Goal: Information Seeking & Learning: Learn about a topic

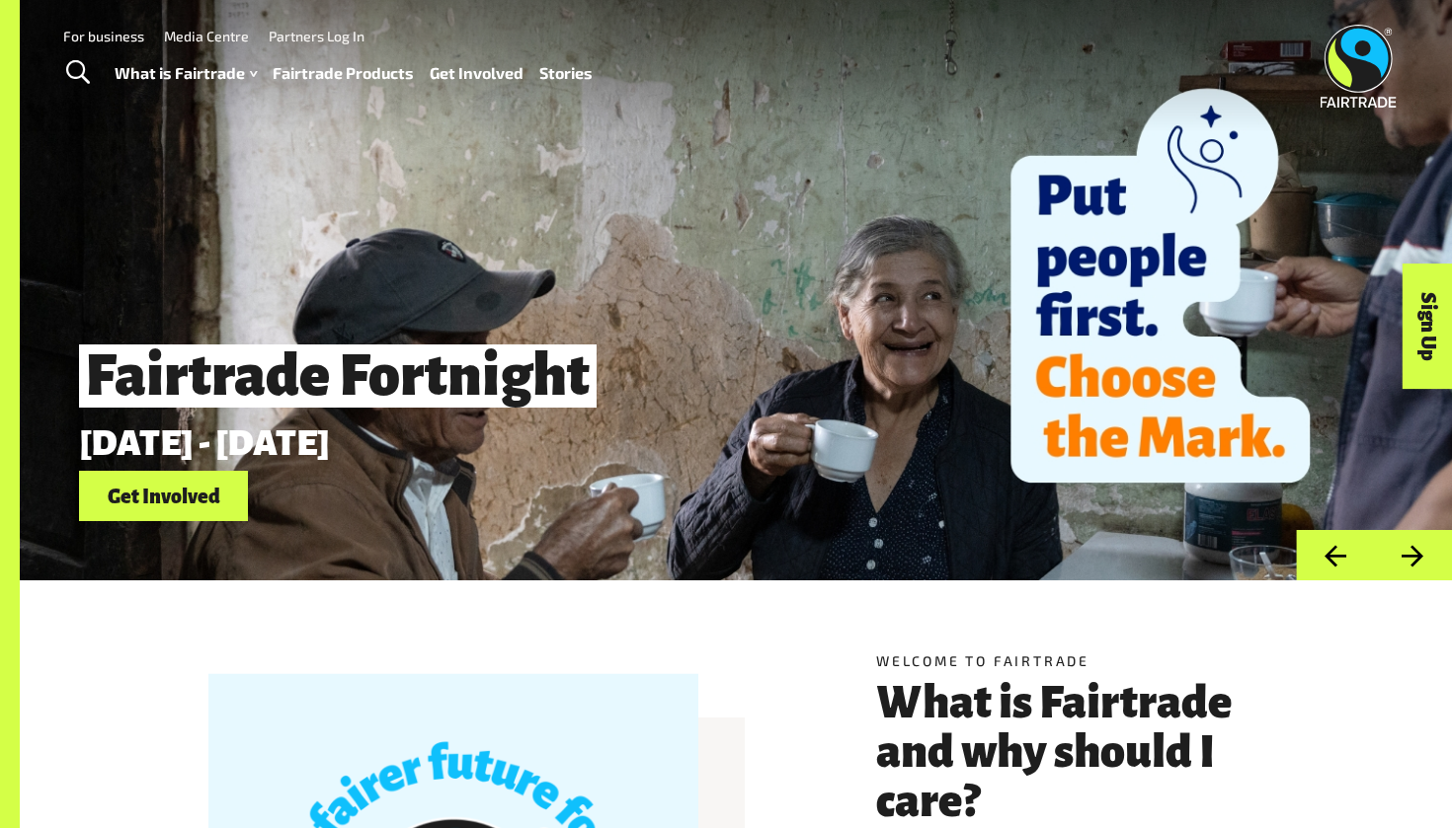
click at [79, 72] on span "Toggle Search" at bounding box center [78, 73] width 24 height 26
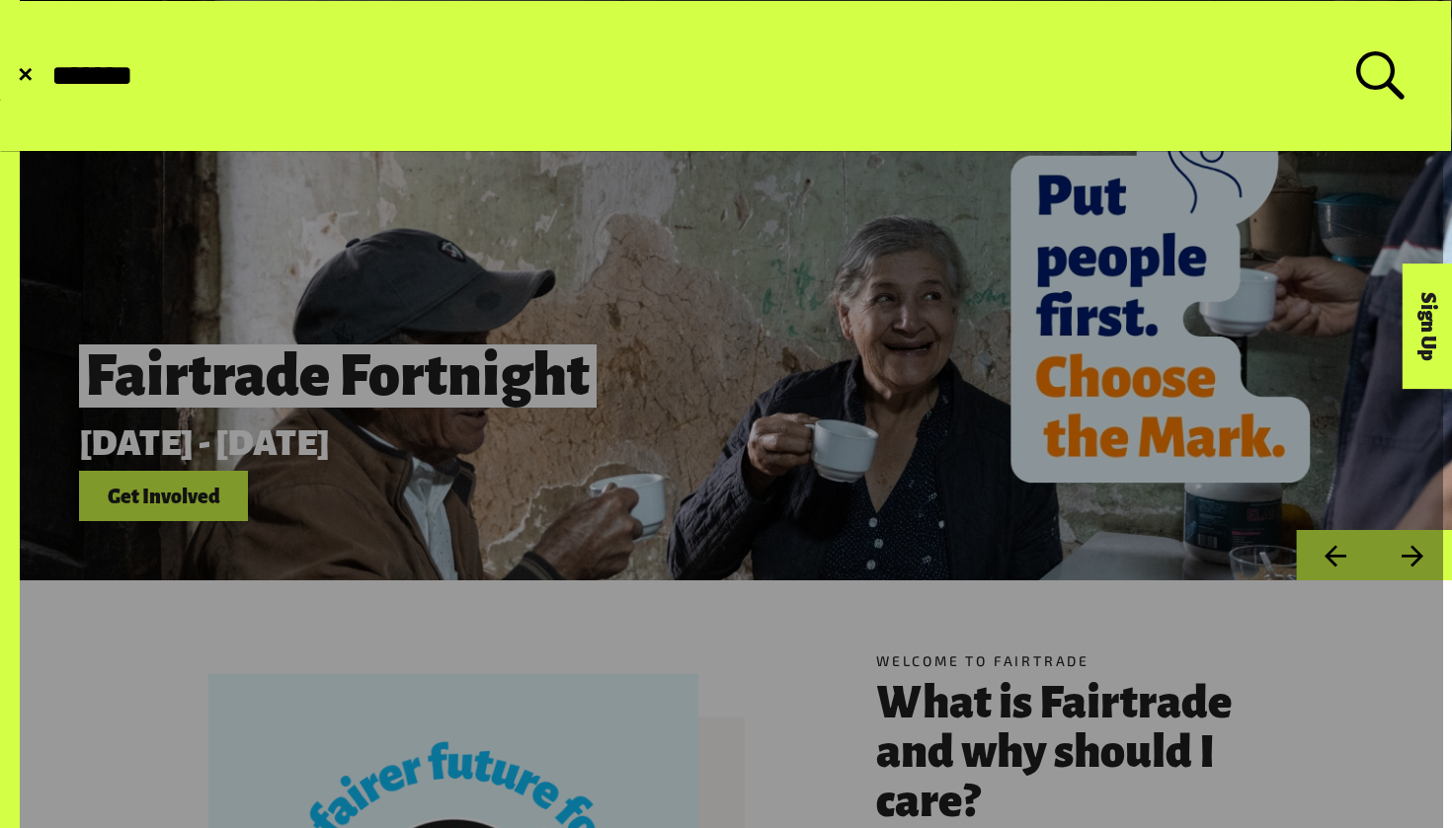
type input "*******"
click at [48, 76] on button "Submit Search" at bounding box center [48, 76] width 1 height 1
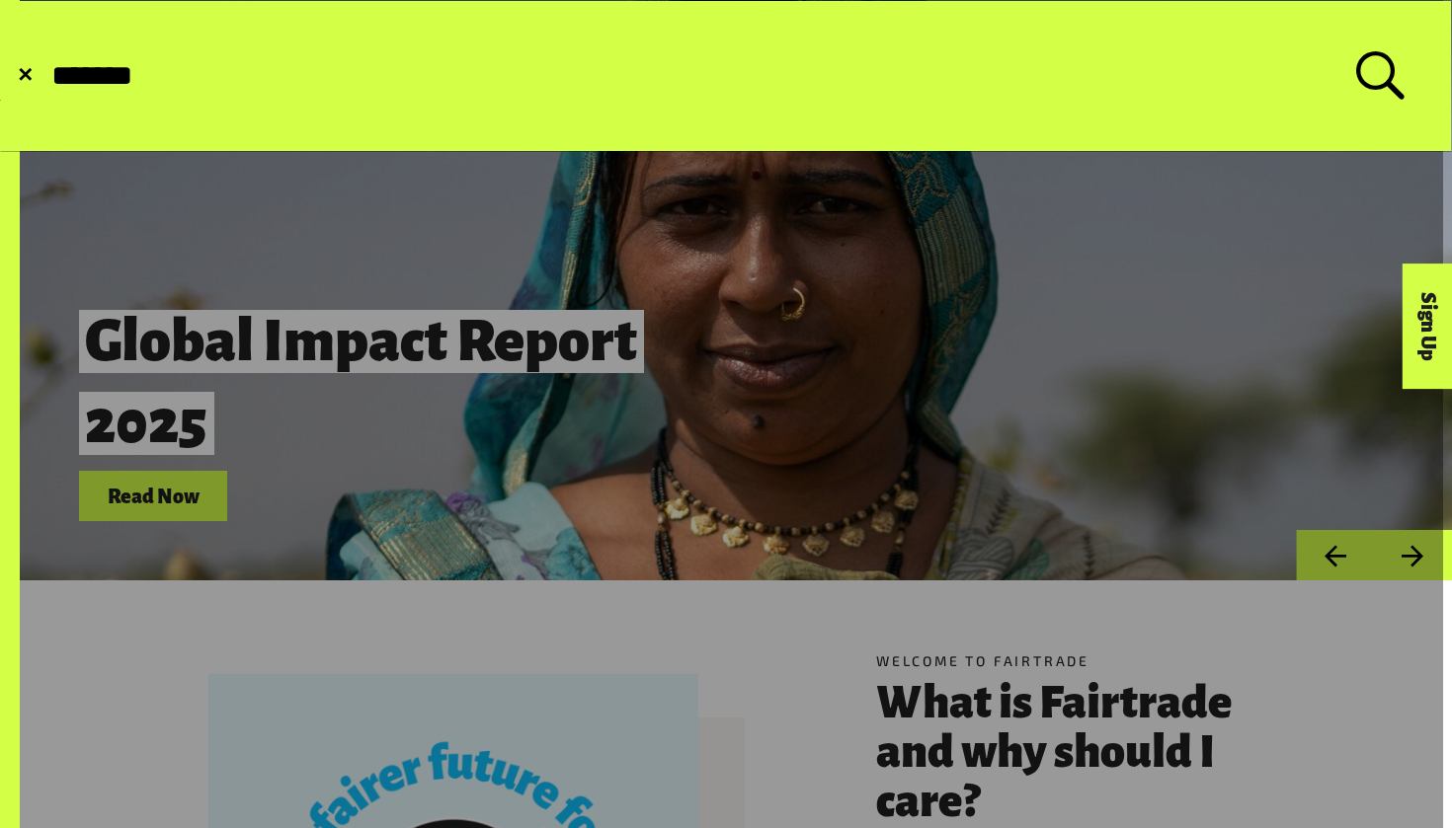
click at [1390, 81] on label "Search for: *******" at bounding box center [726, 75] width 1354 height 49
click at [1356, 81] on input "*******" at bounding box center [702, 76] width 1306 height 34
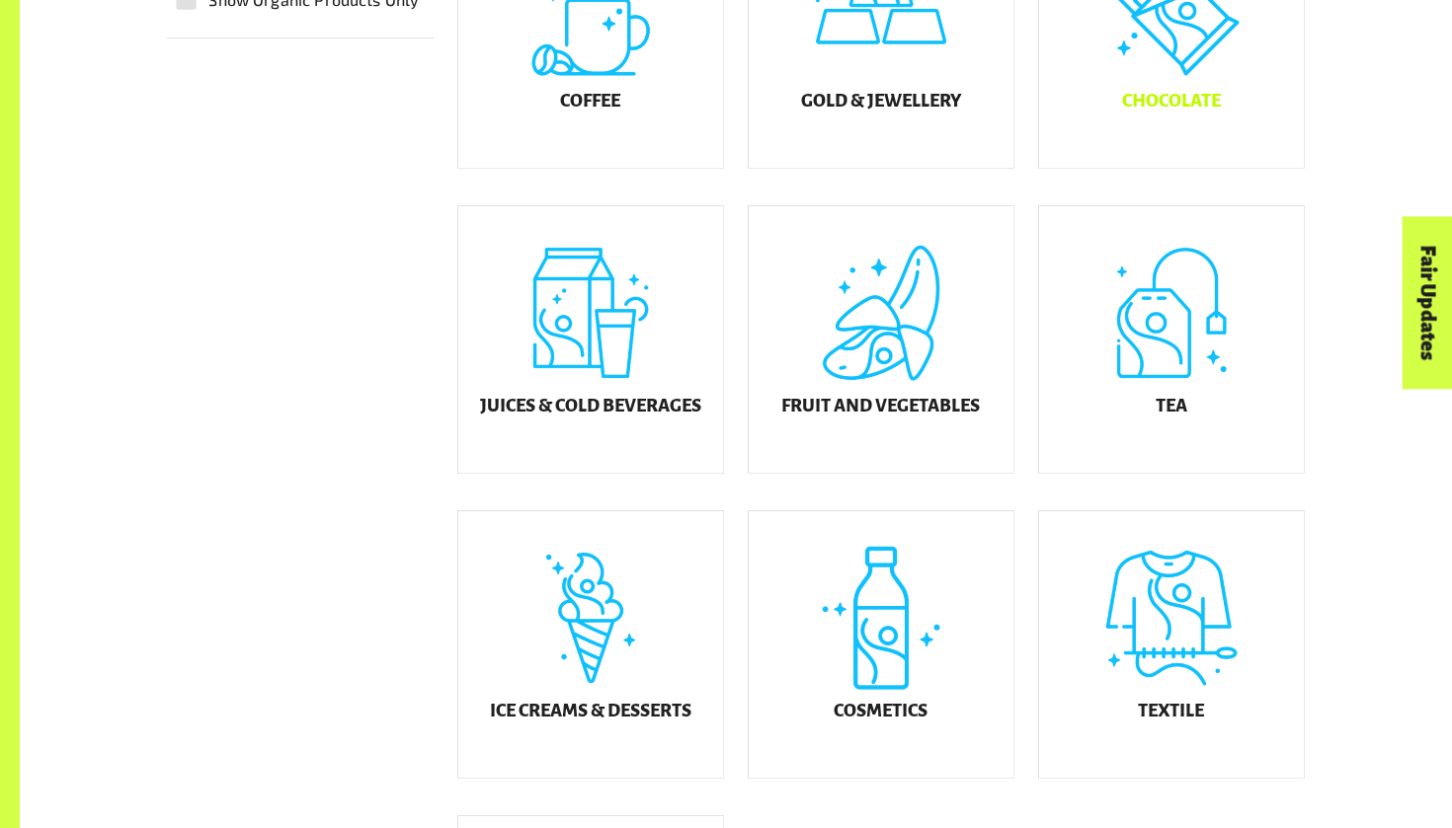
scroll to position [1027, 0]
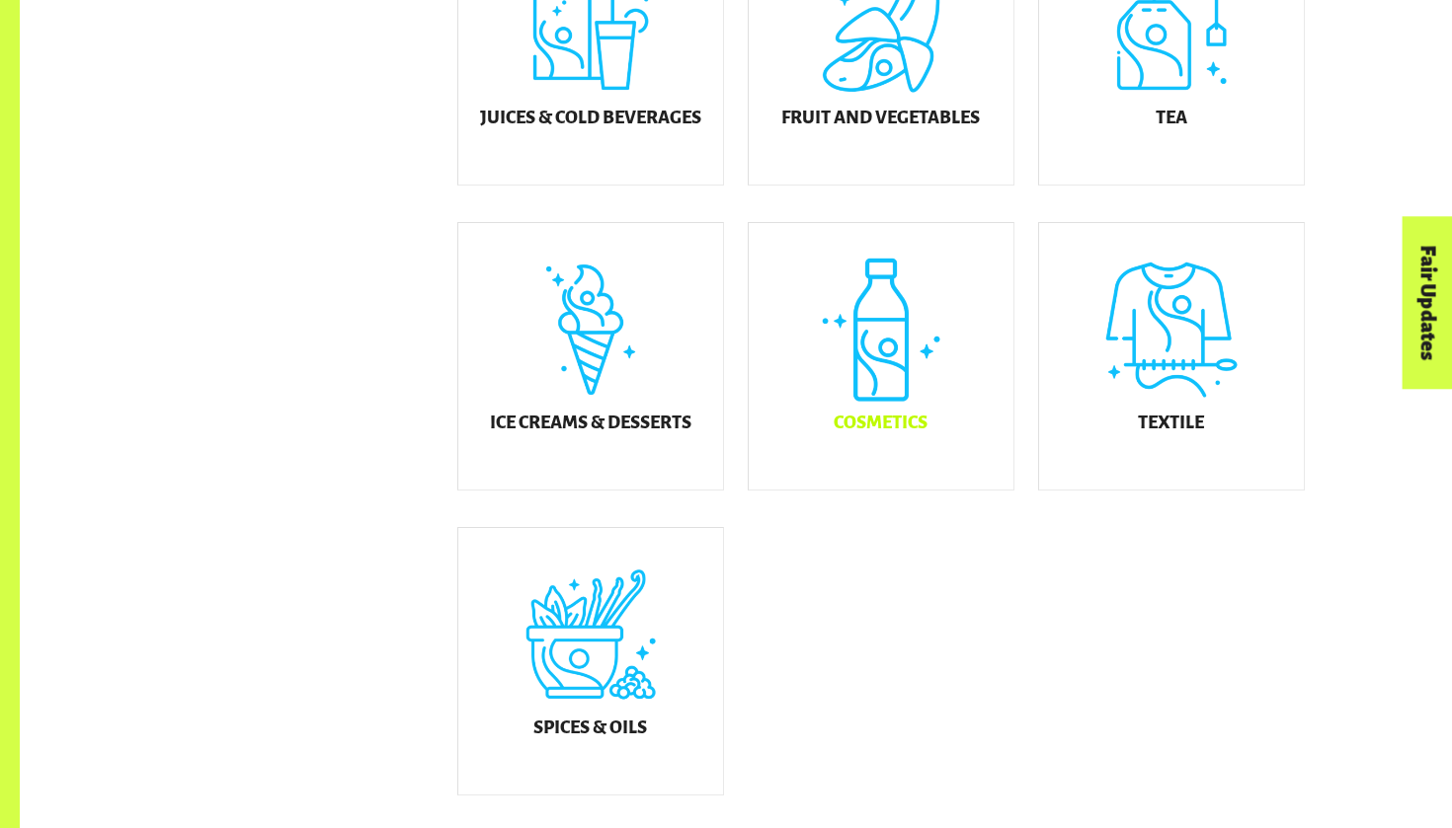
click at [840, 413] on div "Cosmetics" at bounding box center [881, 356] width 265 height 267
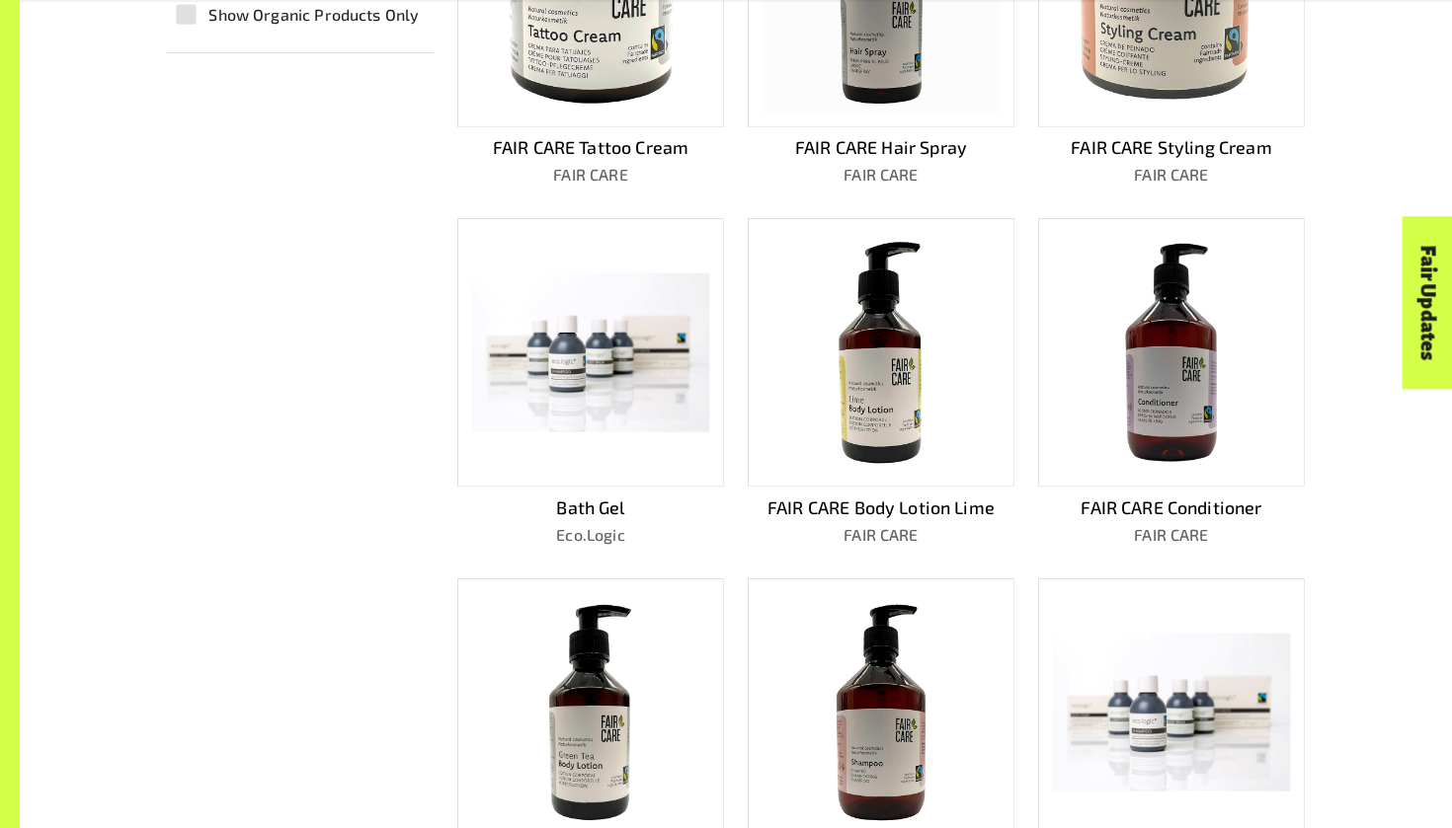
scroll to position [1337, 0]
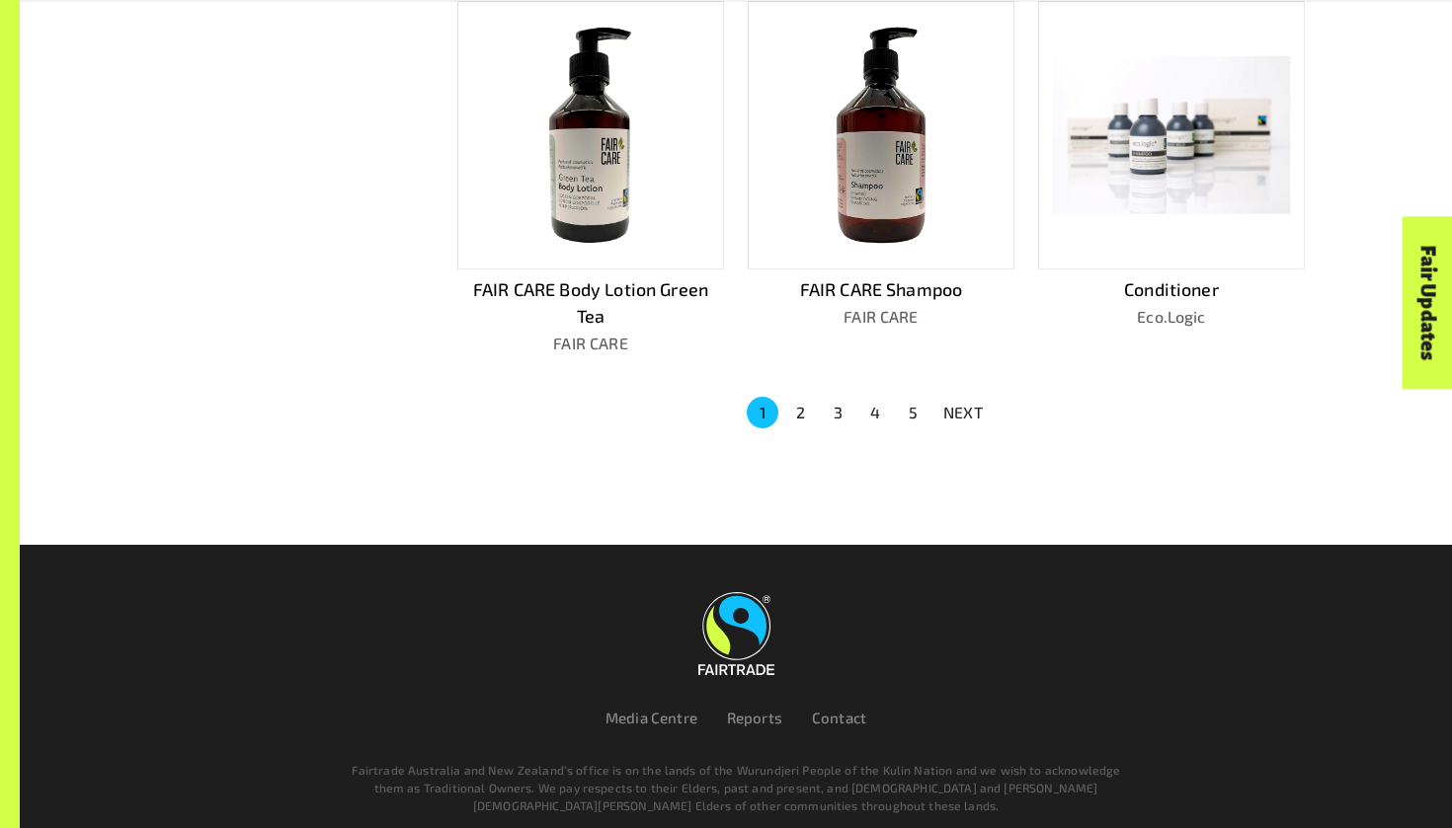
click at [796, 404] on button "2" at bounding box center [800, 413] width 32 height 32
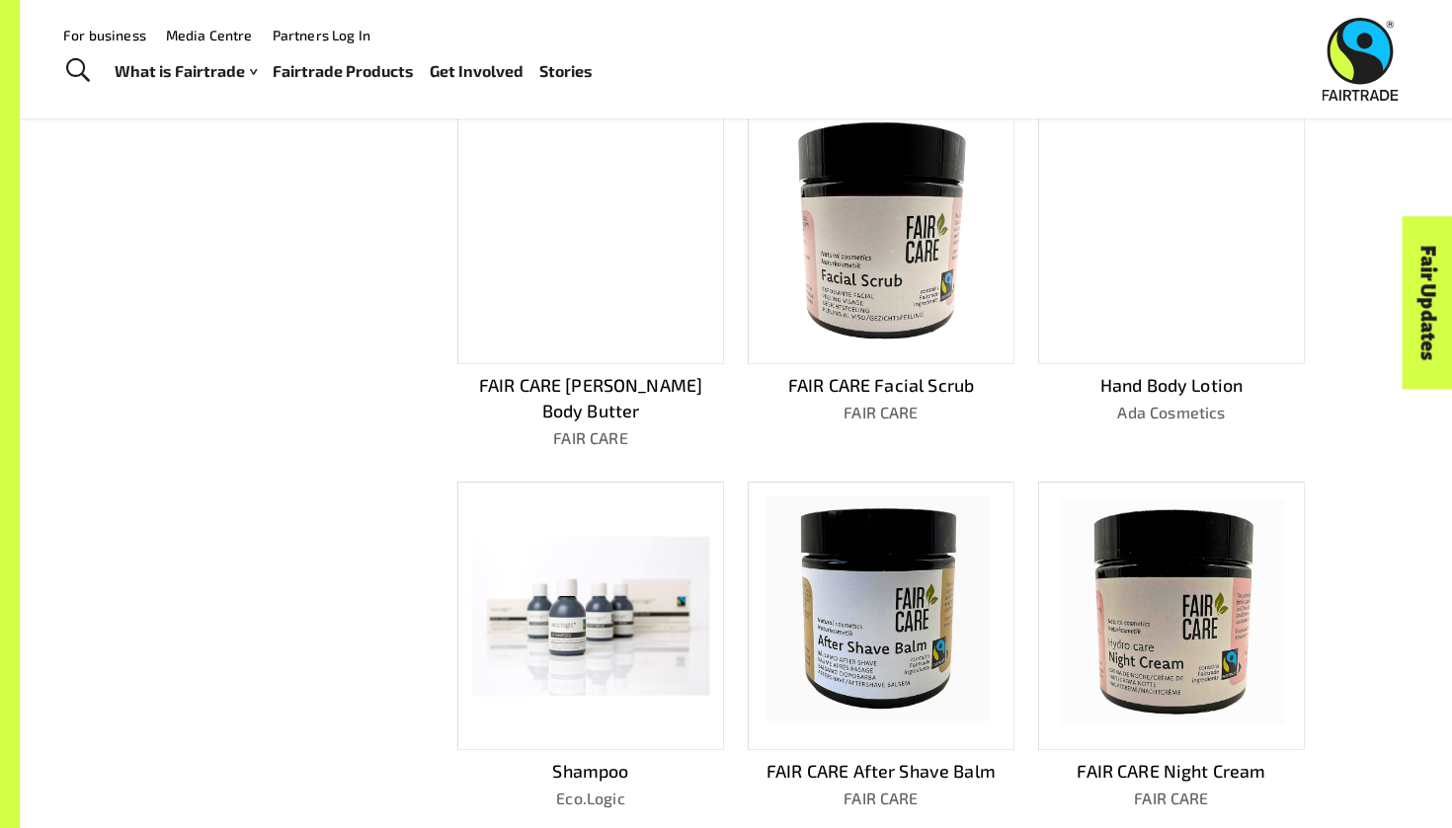
scroll to position [347, 0]
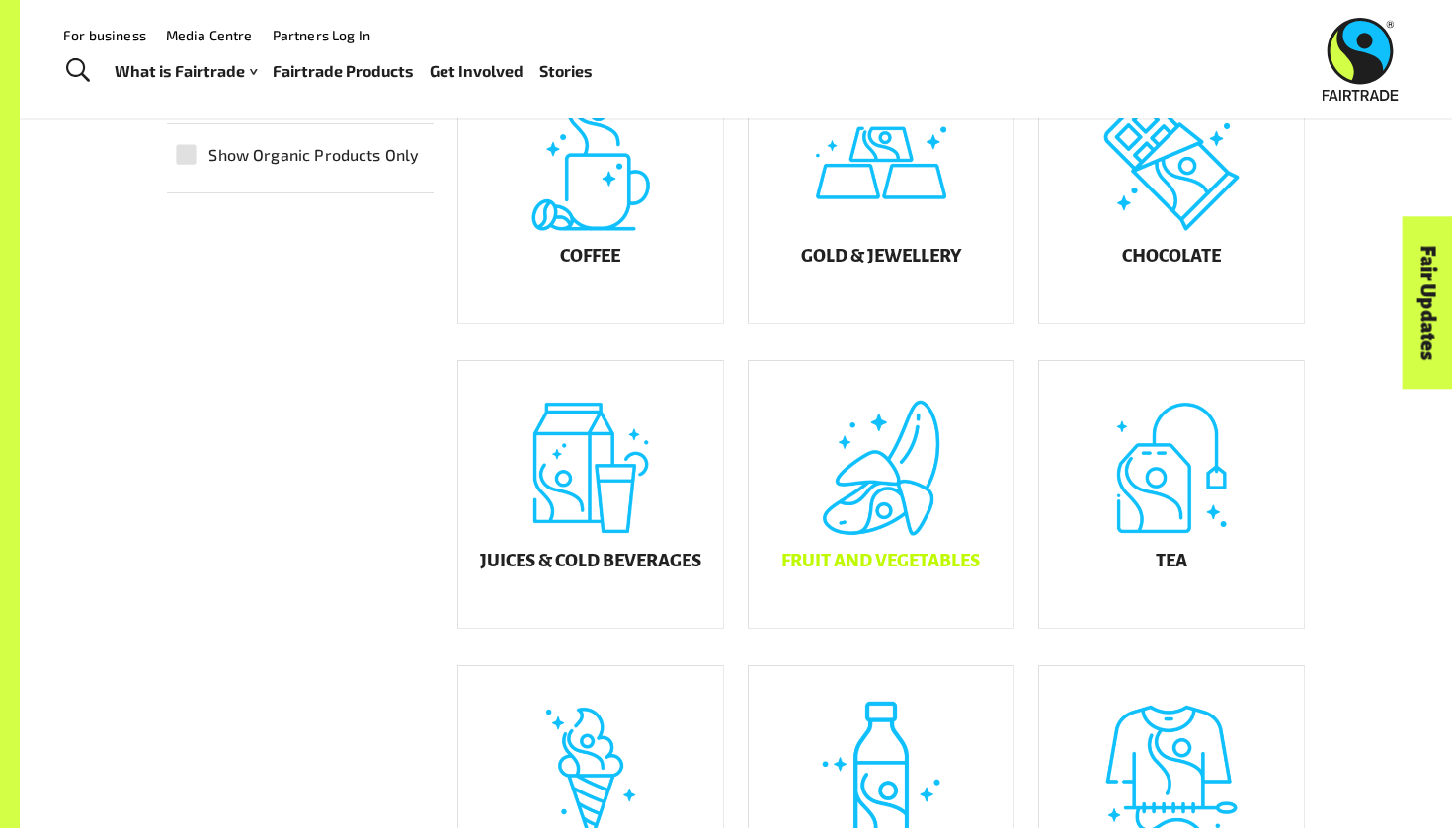
scroll to position [352, 0]
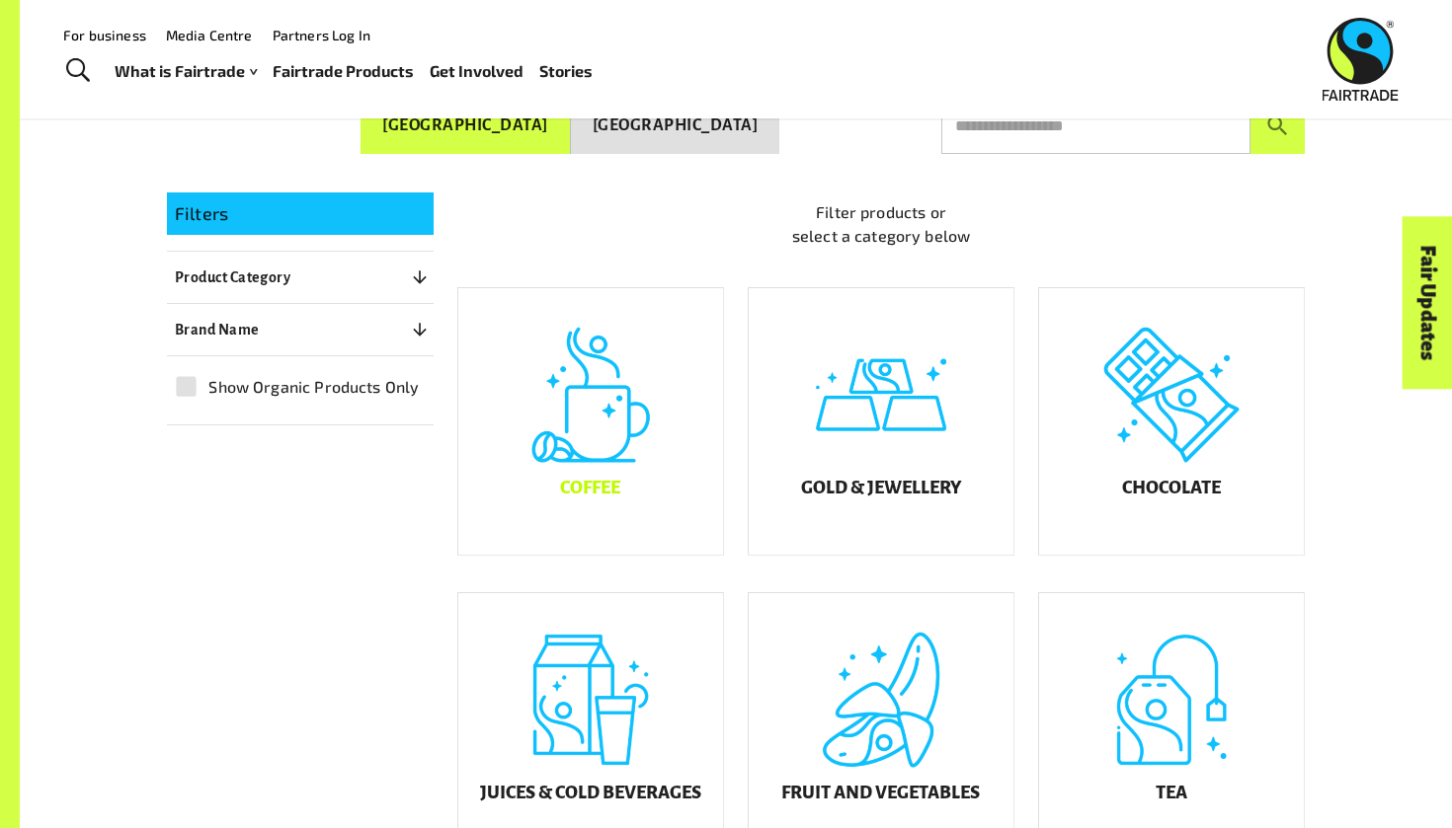
click at [647, 401] on div "Coffee" at bounding box center [590, 421] width 265 height 267
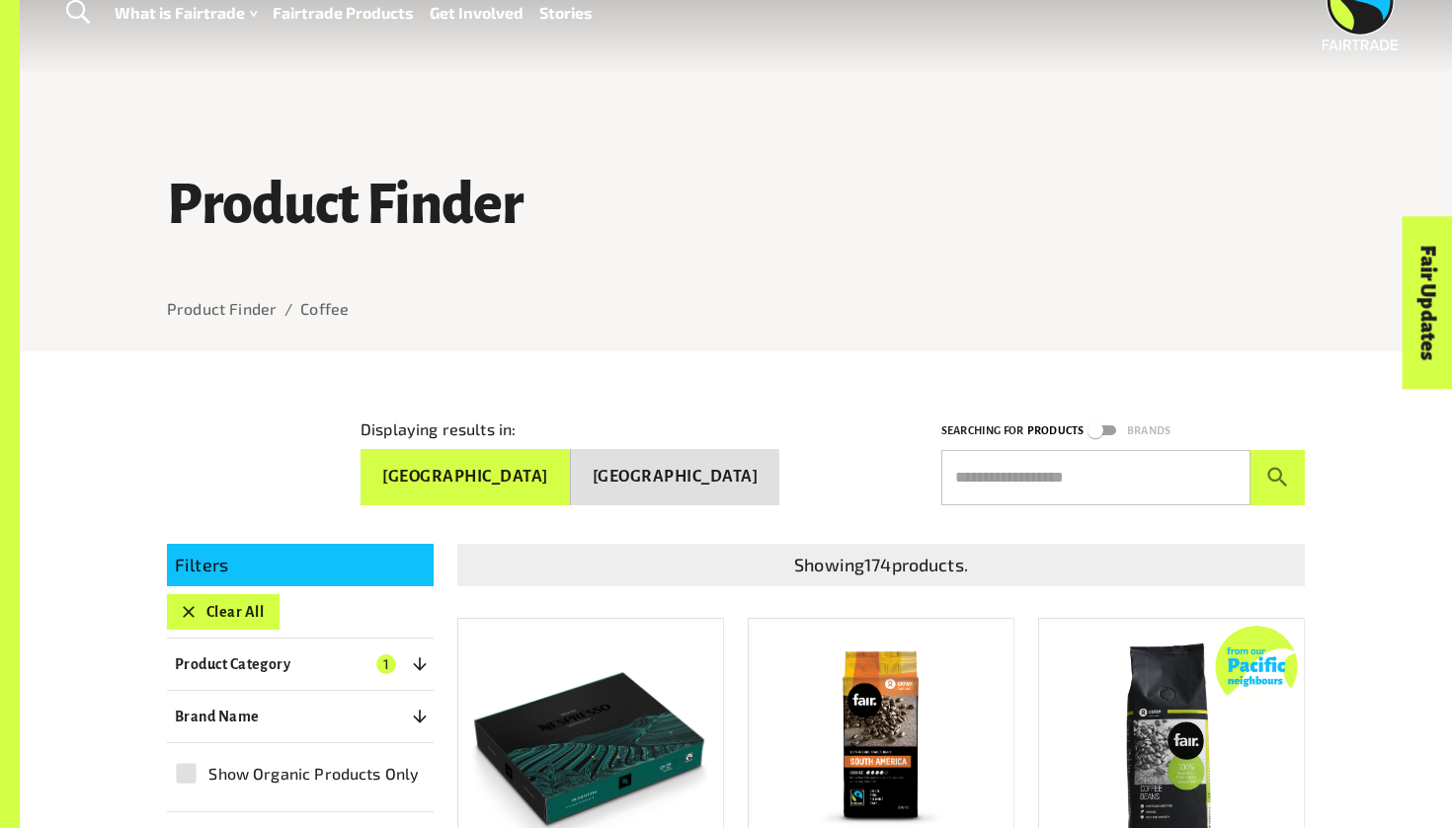
scroll to position [655, 0]
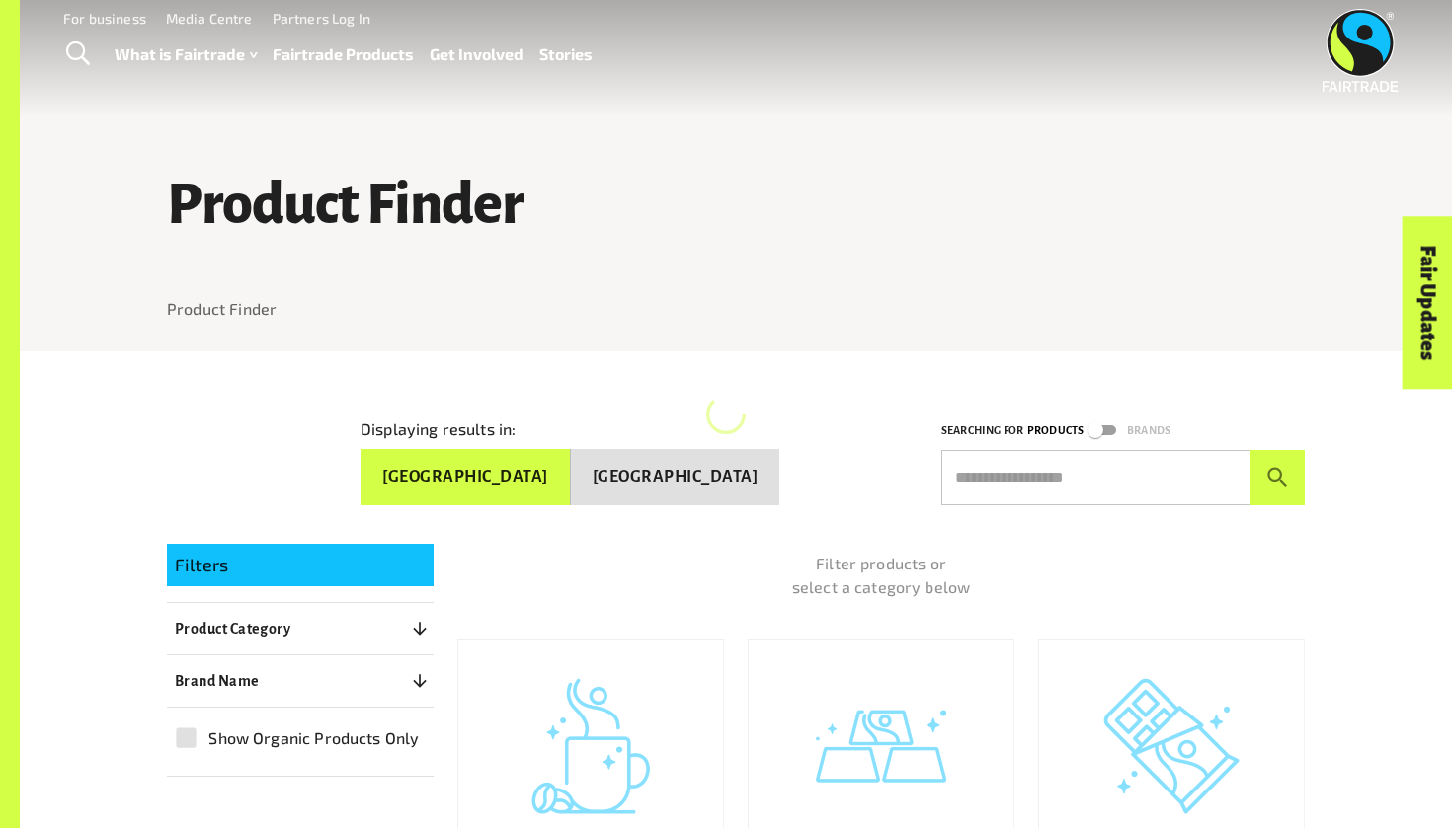
scroll to position [28, 0]
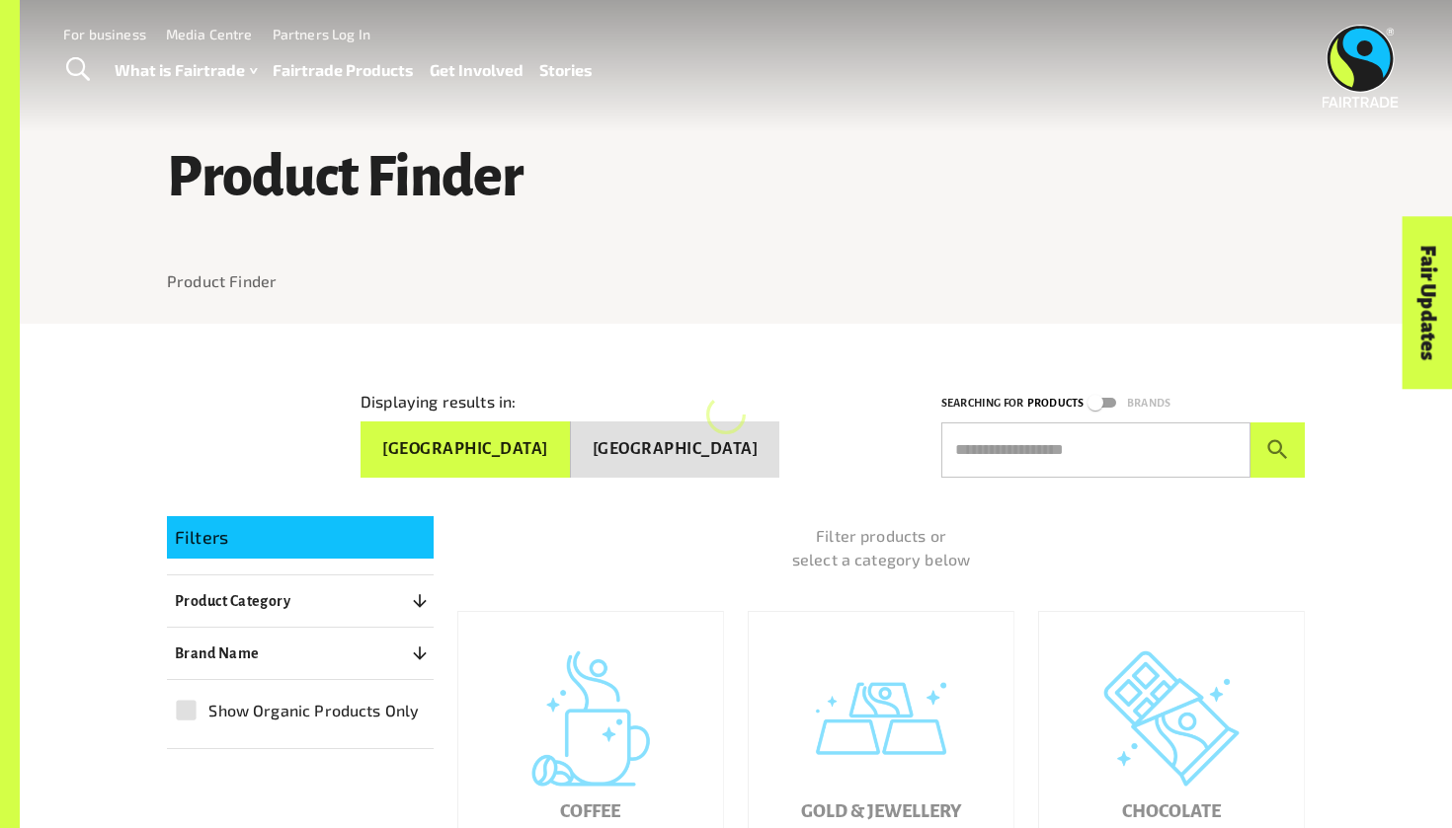
click at [295, 597] on button "Product Category 0" at bounding box center [300, 602] width 267 height 36
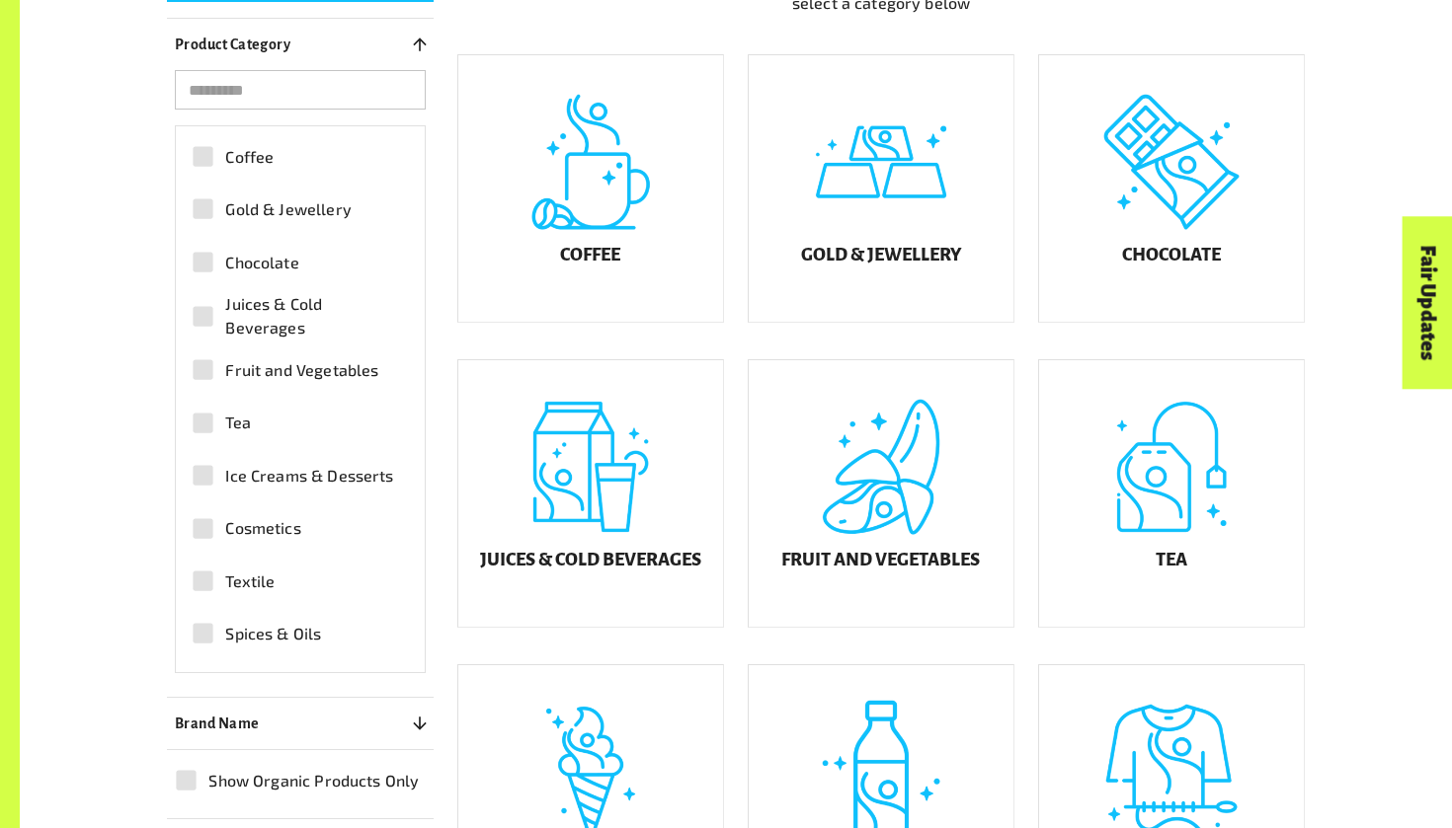
scroll to position [588, 0]
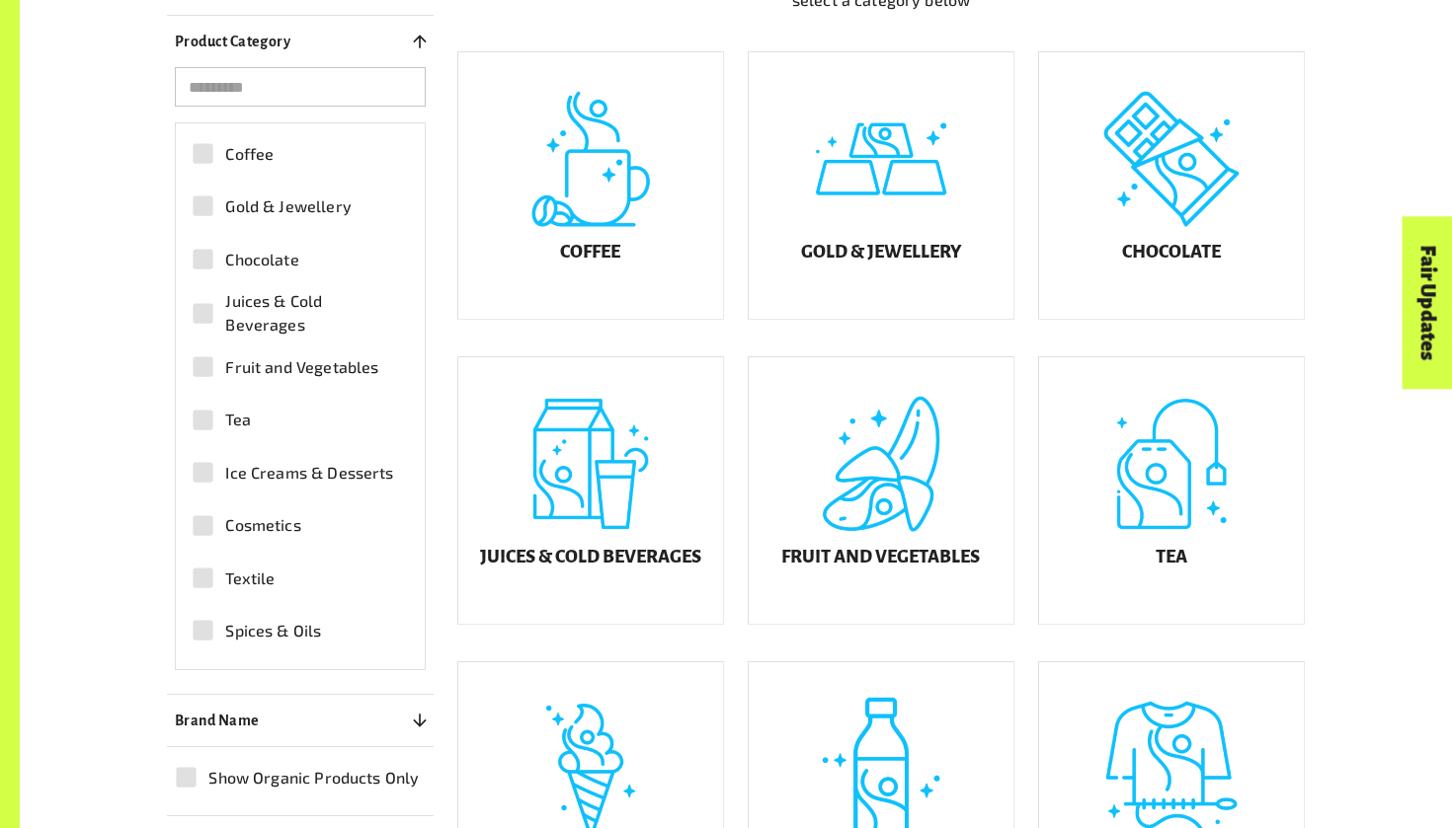
click at [253, 571] on span "Textile" at bounding box center [249, 579] width 49 height 24
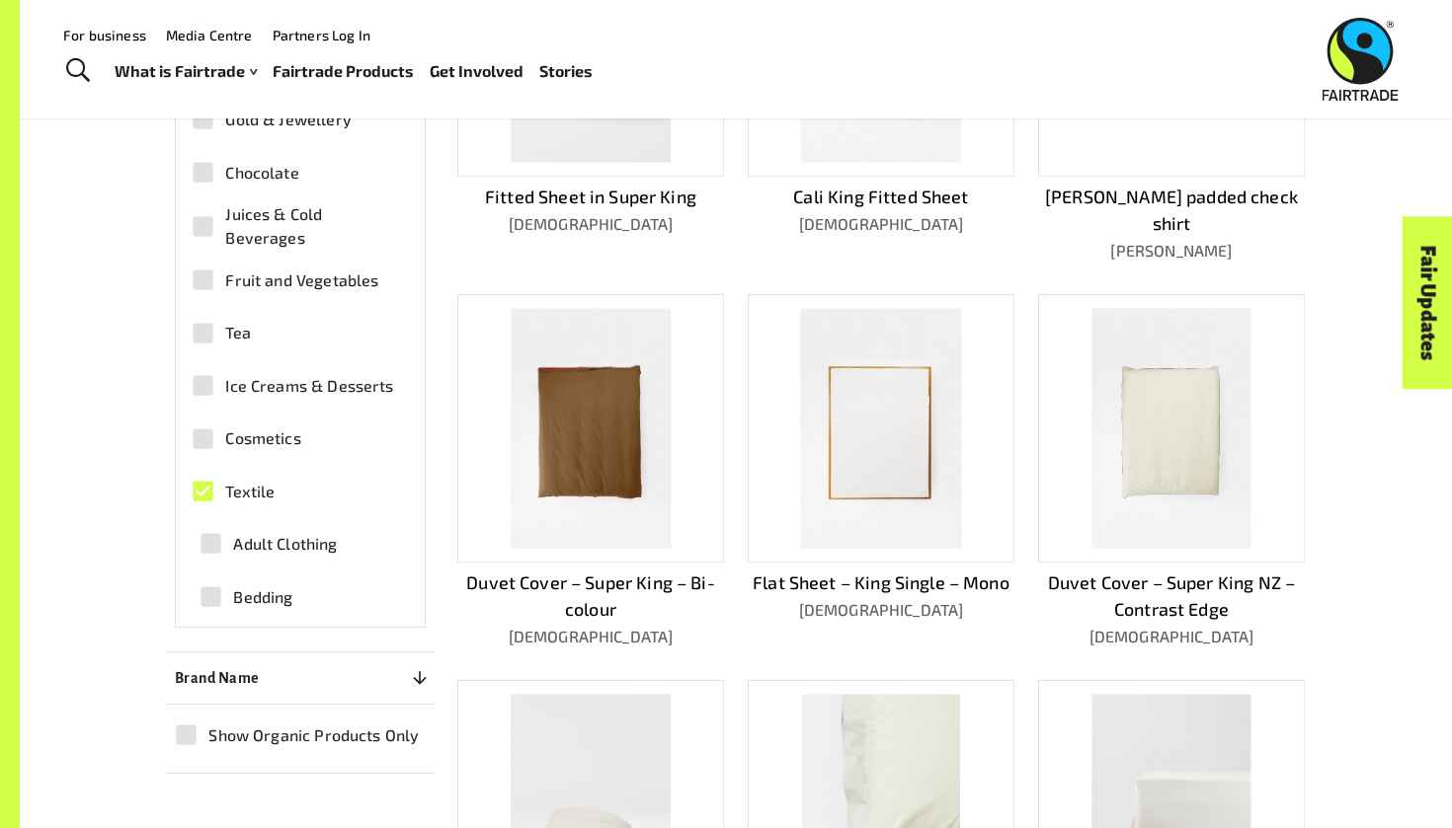
scroll to position [647, 0]
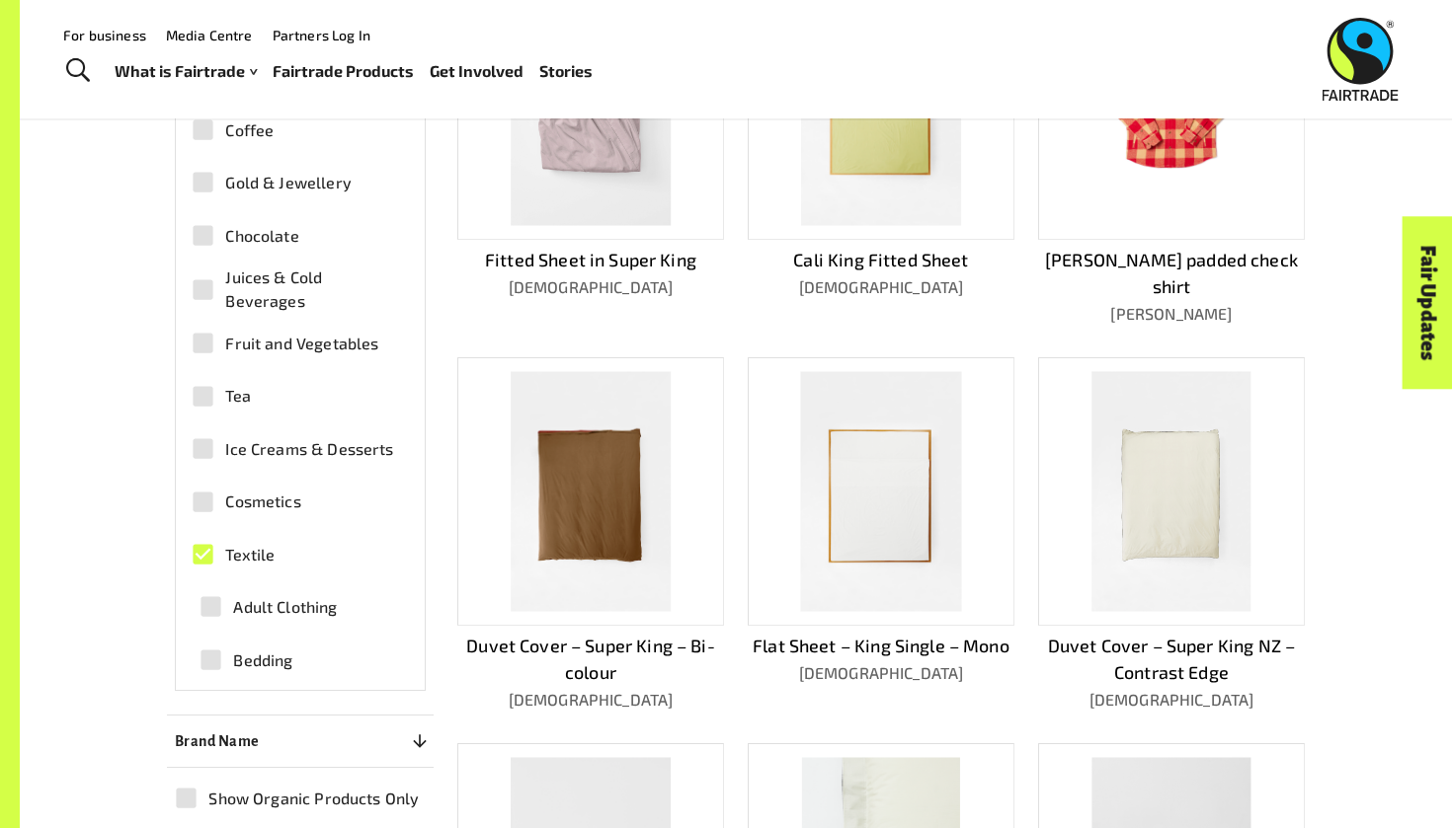
click at [285, 595] on span "Adult Clothing" at bounding box center [285, 607] width 104 height 24
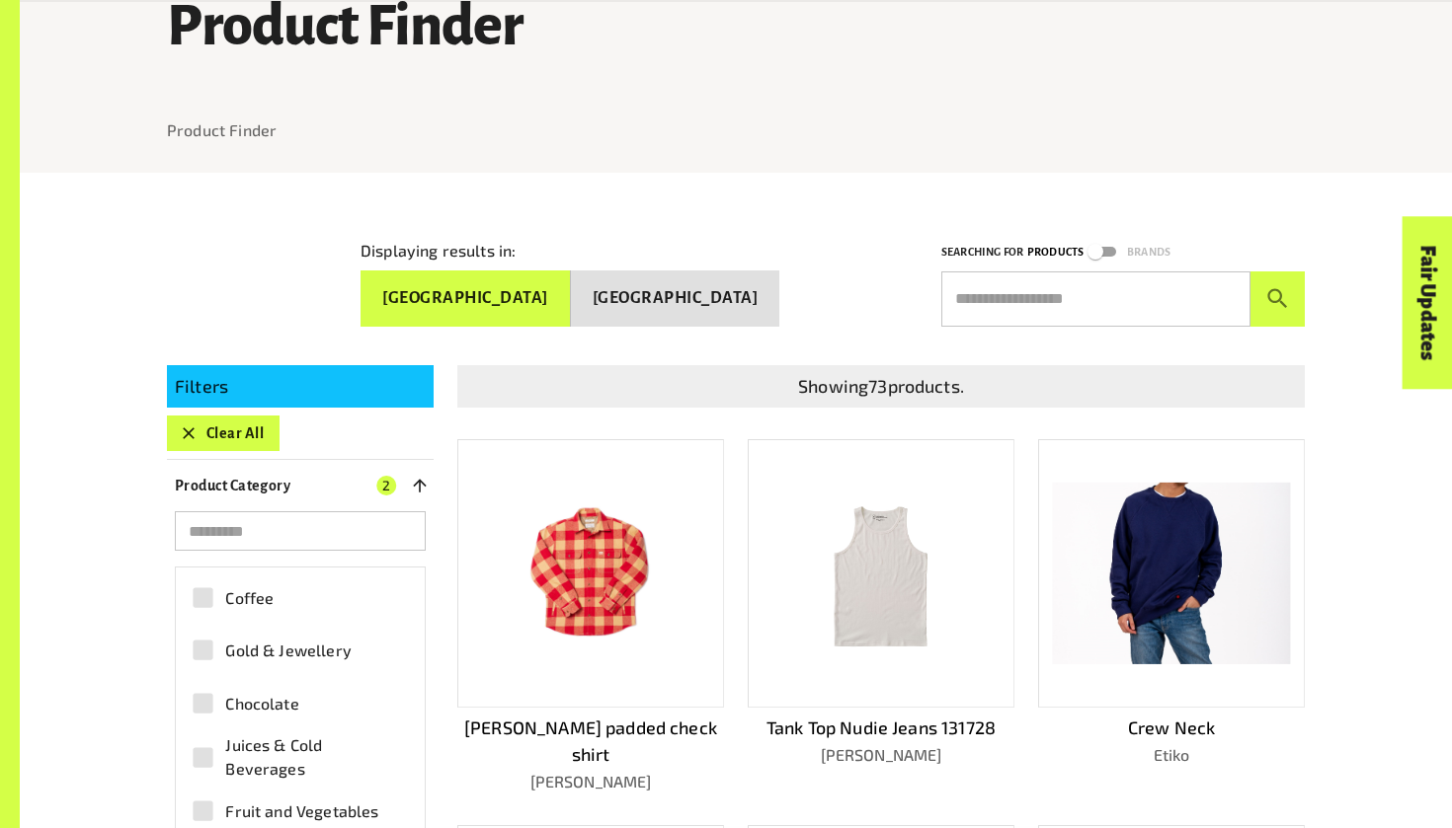
scroll to position [180, 0]
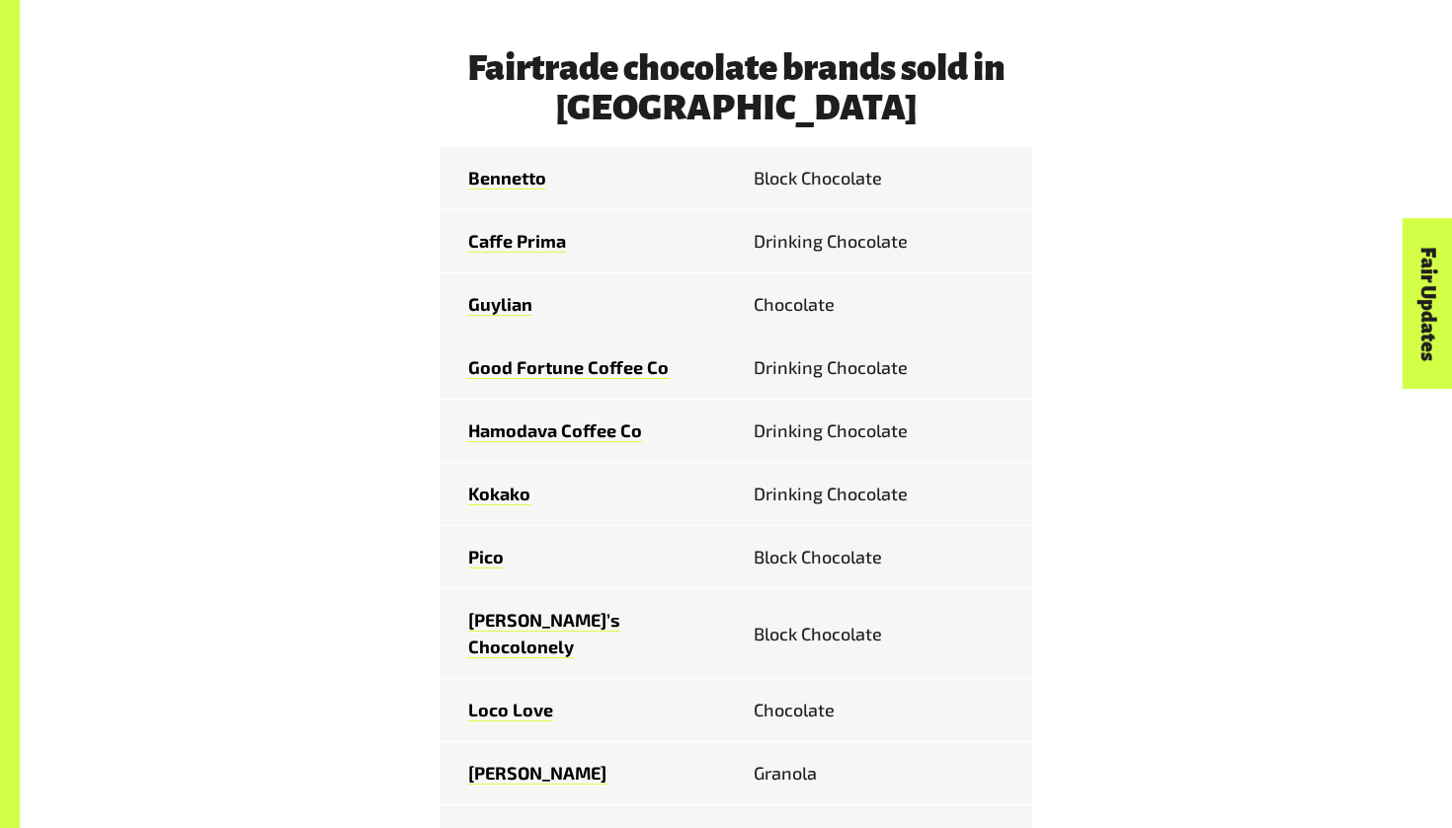
scroll to position [2564, 0]
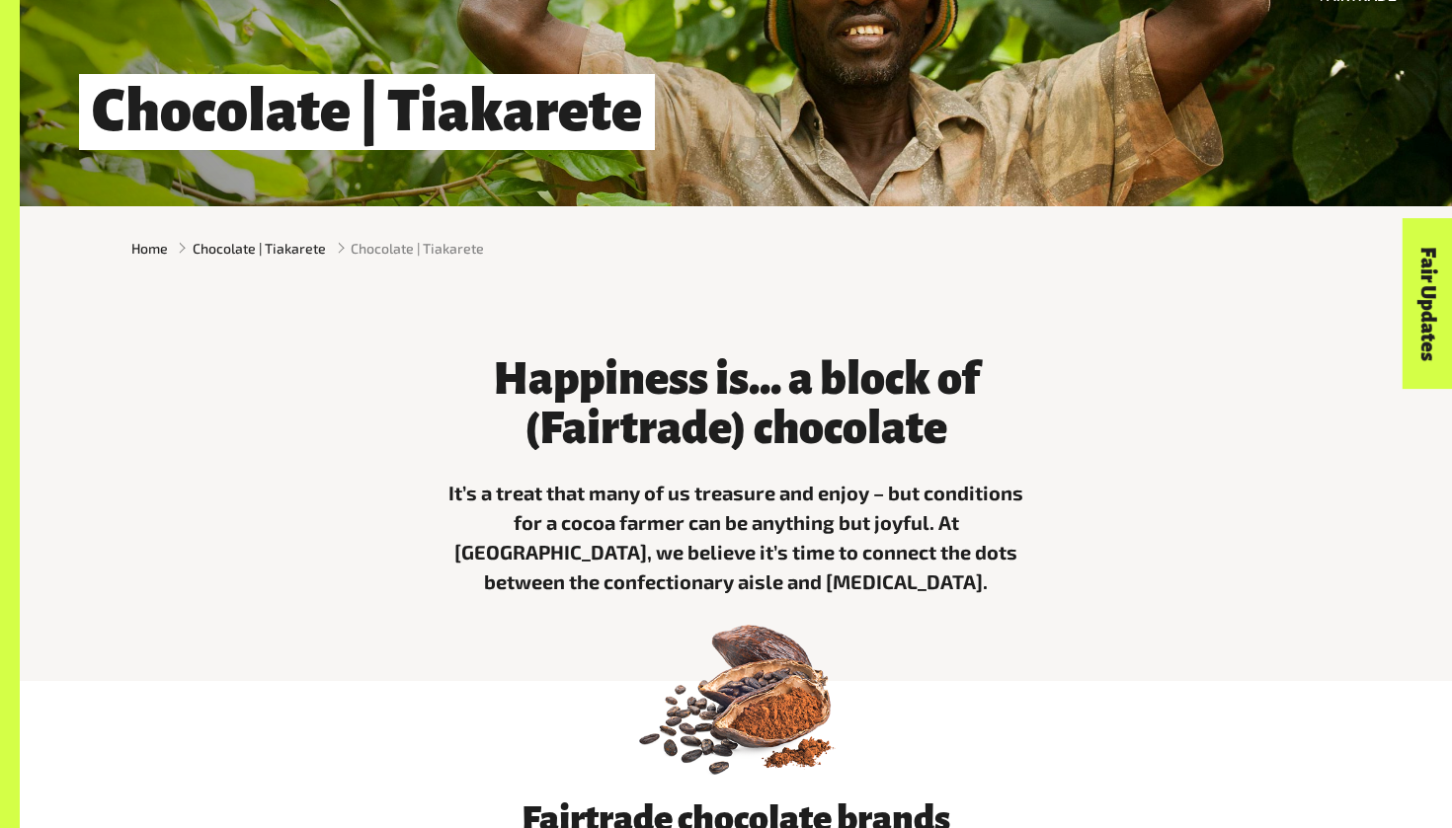
scroll to position [439, 0]
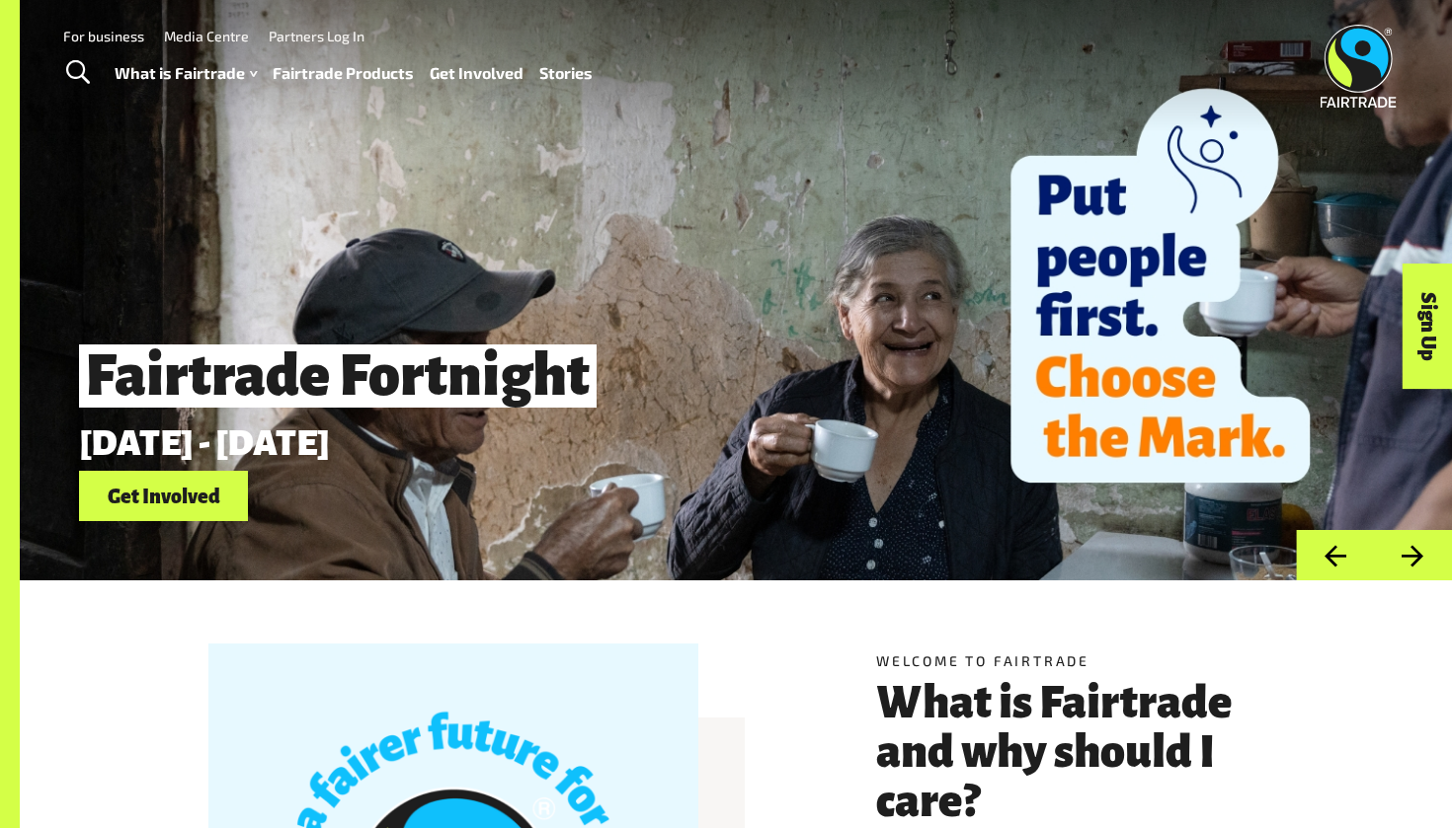
click at [70, 77] on span "Toggle Search" at bounding box center [78, 73] width 24 height 26
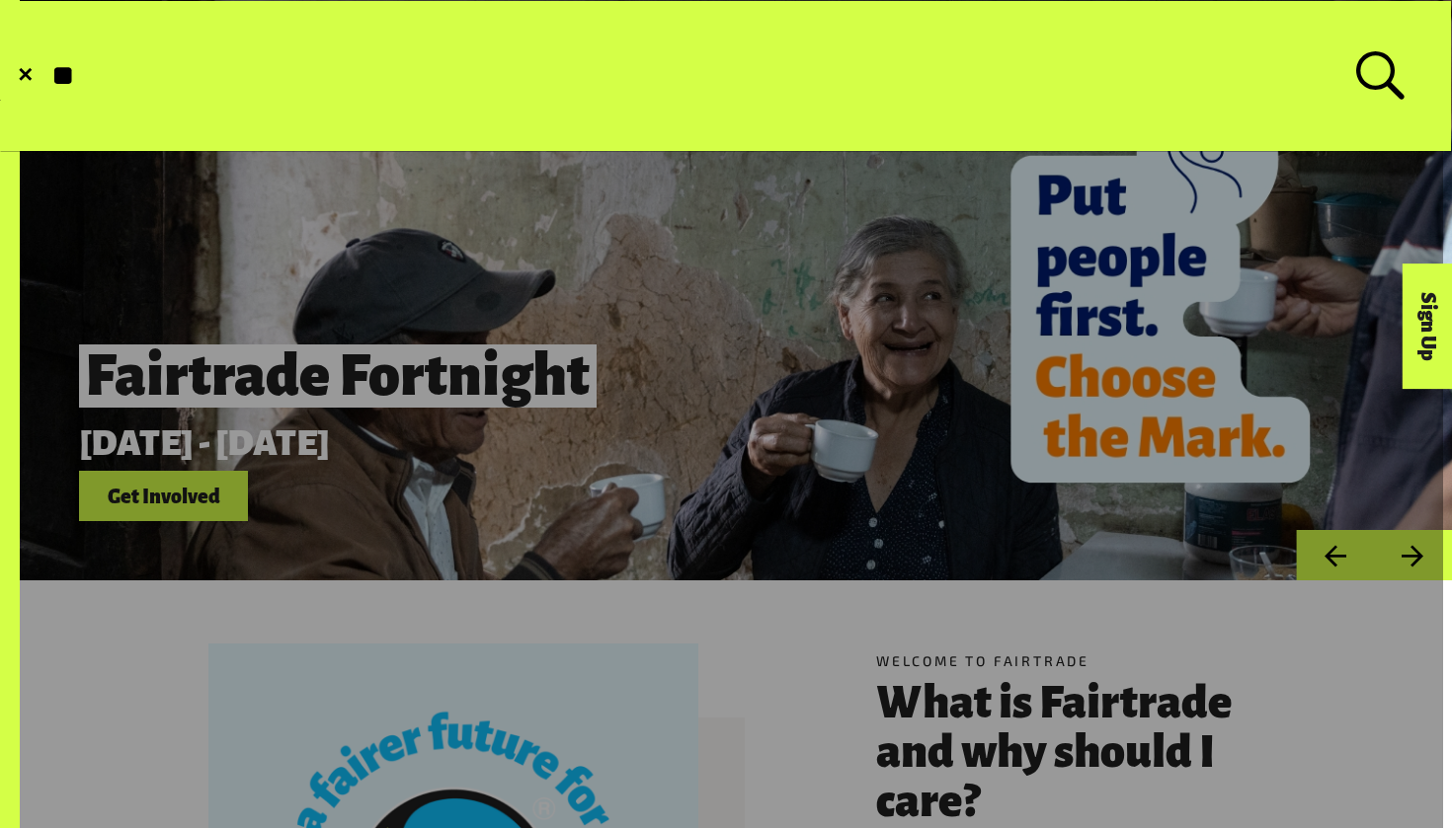
type input "*"
click at [43, 479] on link at bounding box center [721, 726] width 1443 height 1452
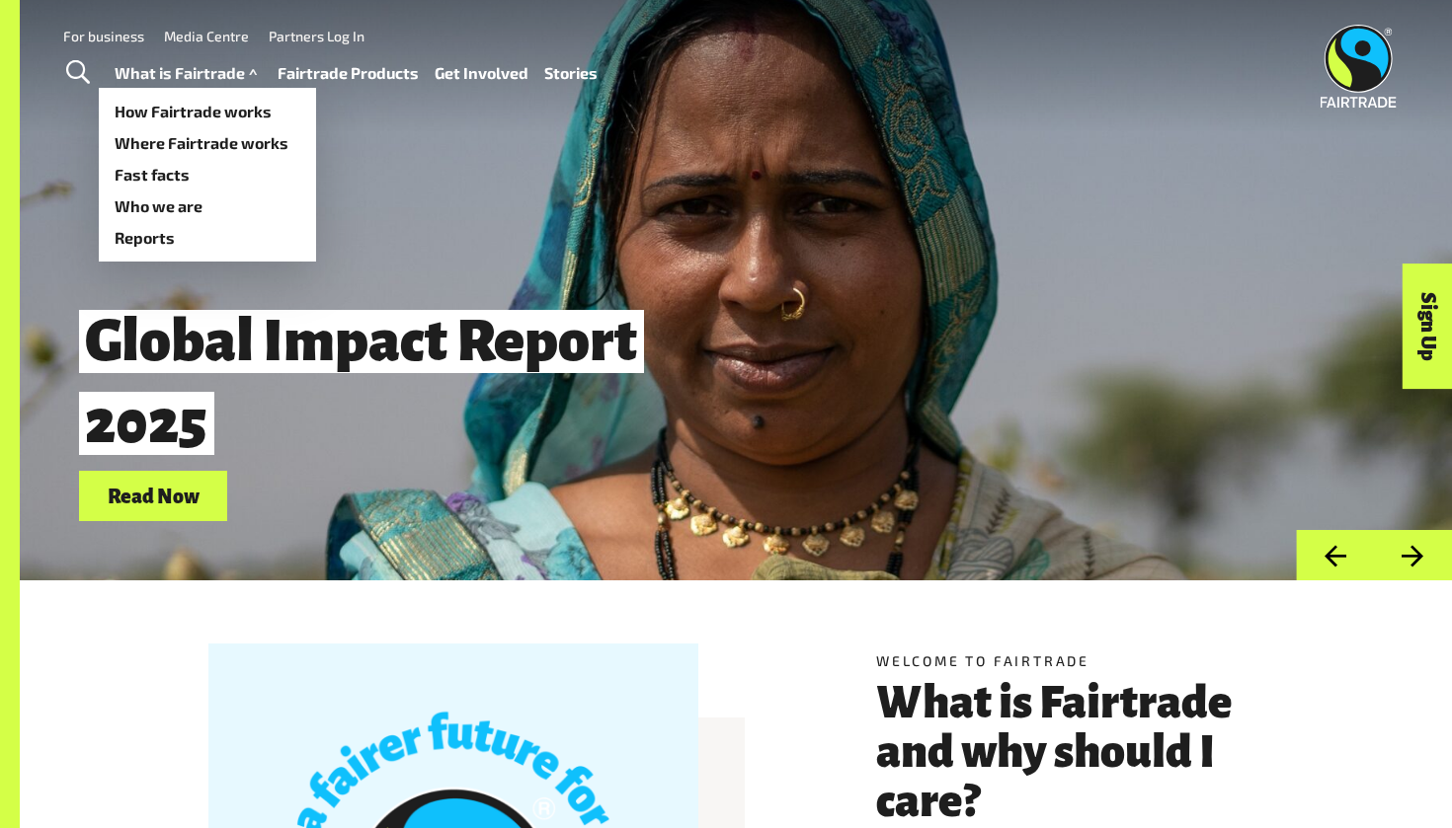
click at [173, 71] on link "What is Fairtrade" at bounding box center [188, 73] width 147 height 29
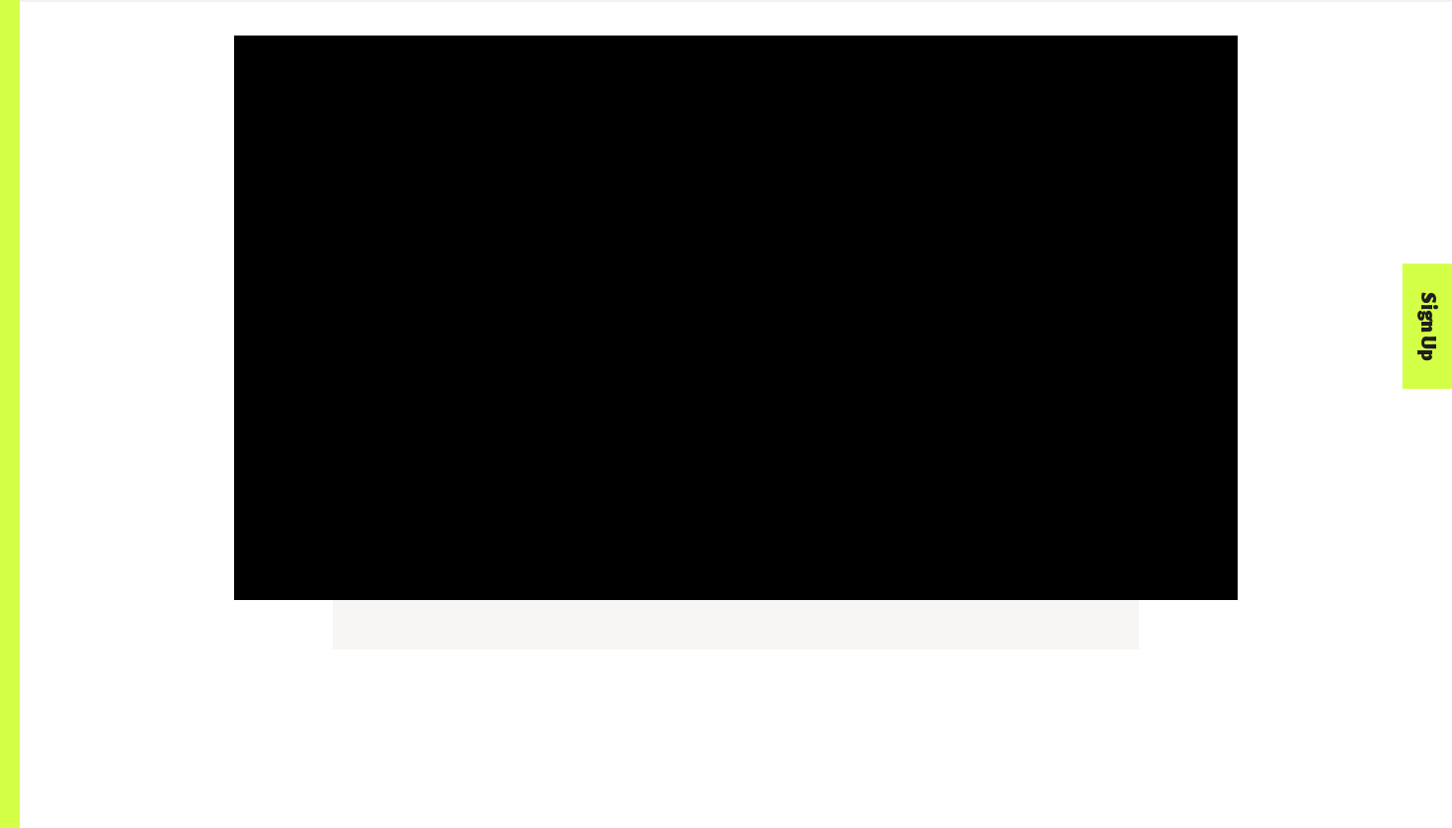
scroll to position [2605, 0]
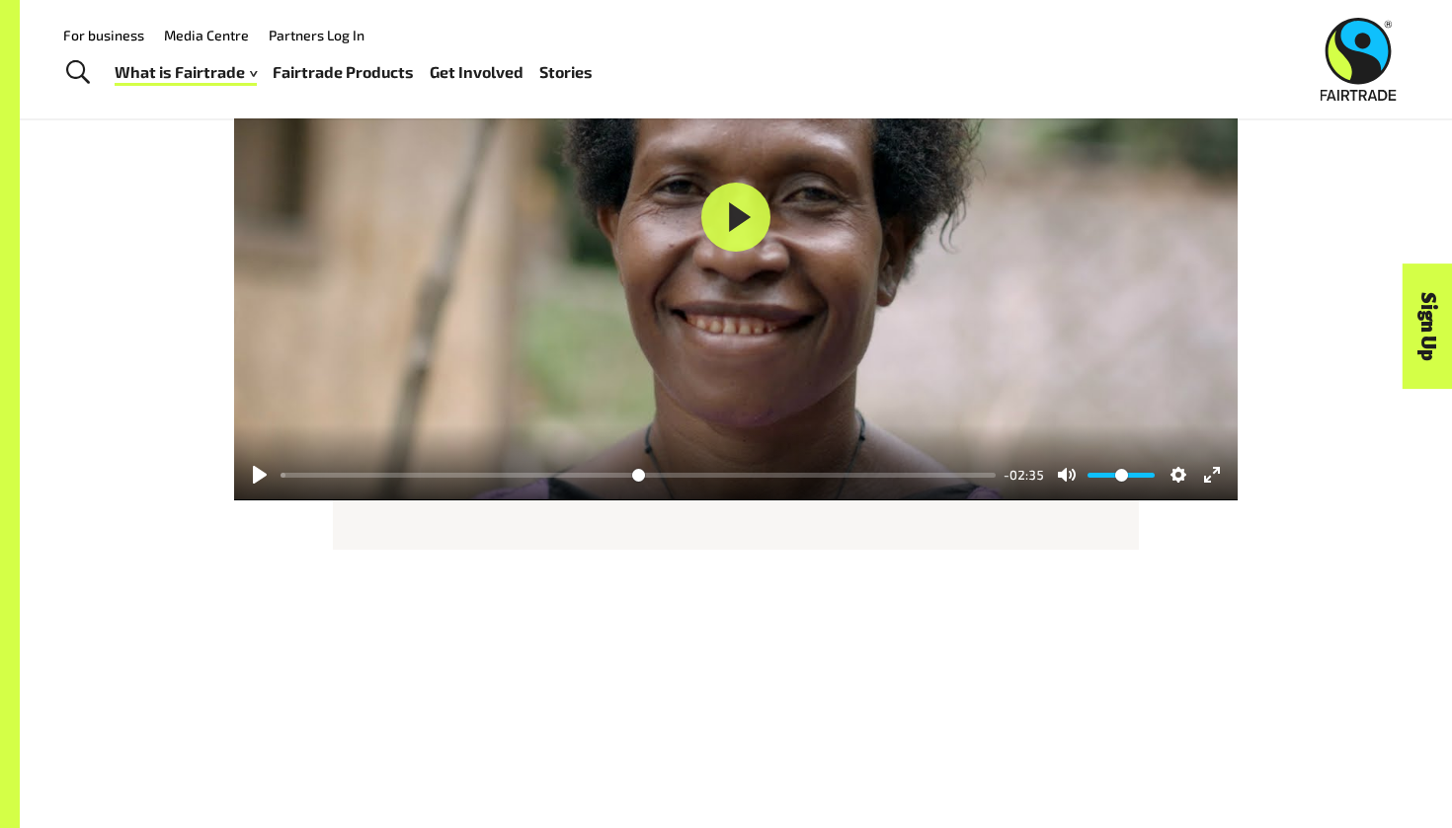
click at [72, 80] on span "Toggle Search" at bounding box center [78, 73] width 24 height 26
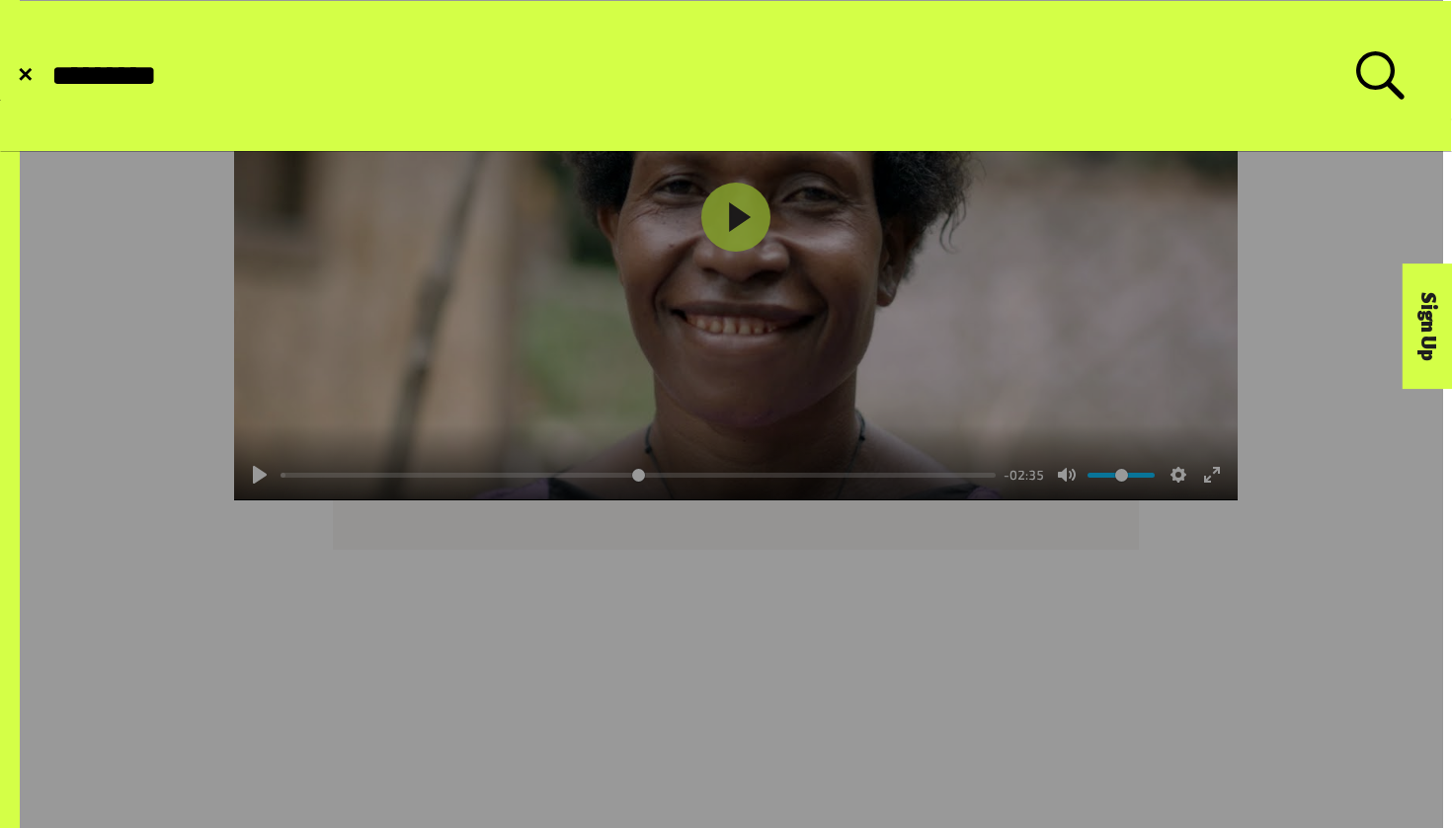
type input "*********"
click at [48, 76] on button "Submit Search" at bounding box center [48, 76] width 1 height 1
click at [1353, 61] on label "Search for: *********" at bounding box center [726, 75] width 1354 height 49
click at [1353, 61] on input "*********" at bounding box center [702, 76] width 1306 height 34
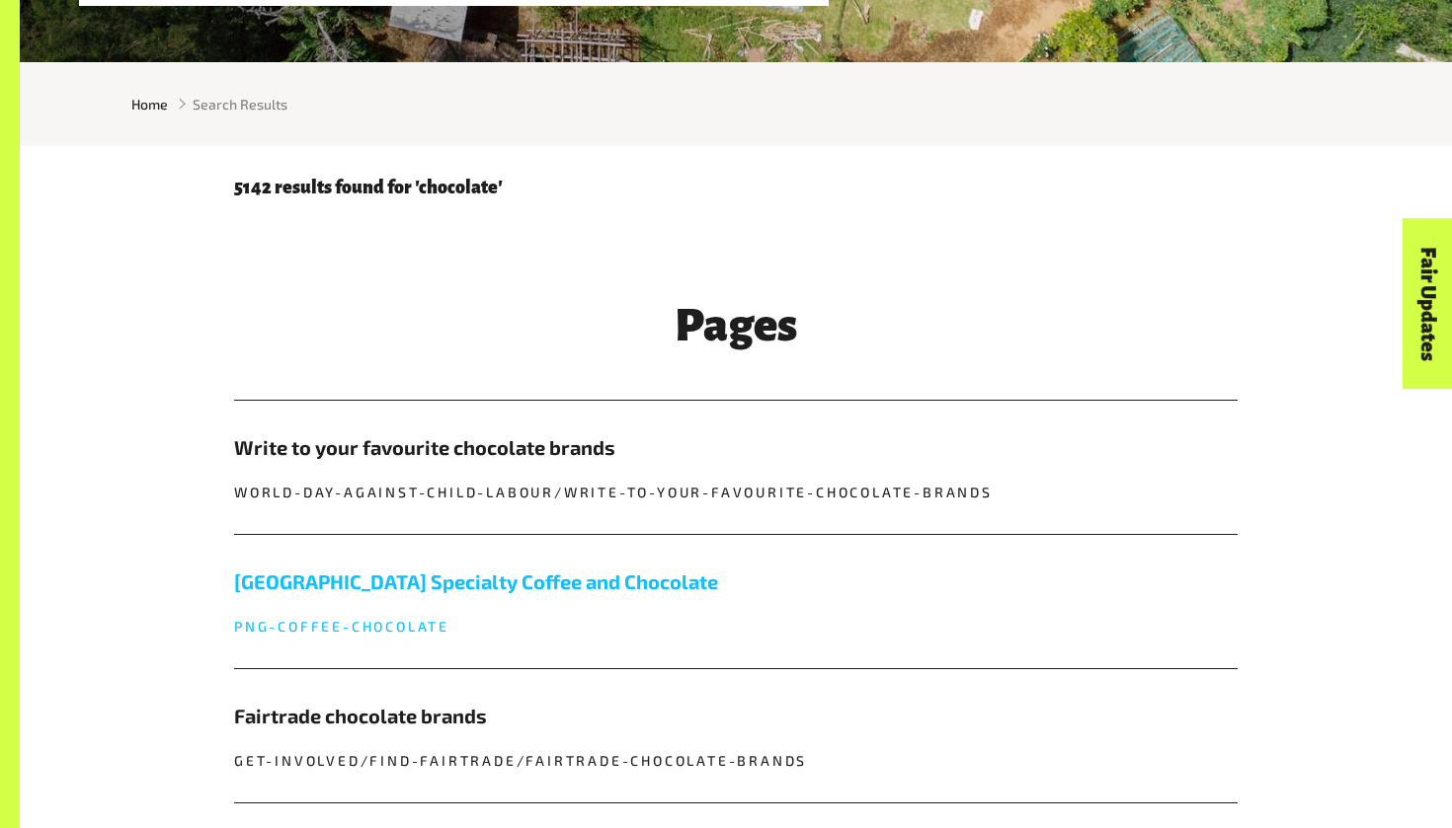
scroll to position [582, 0]
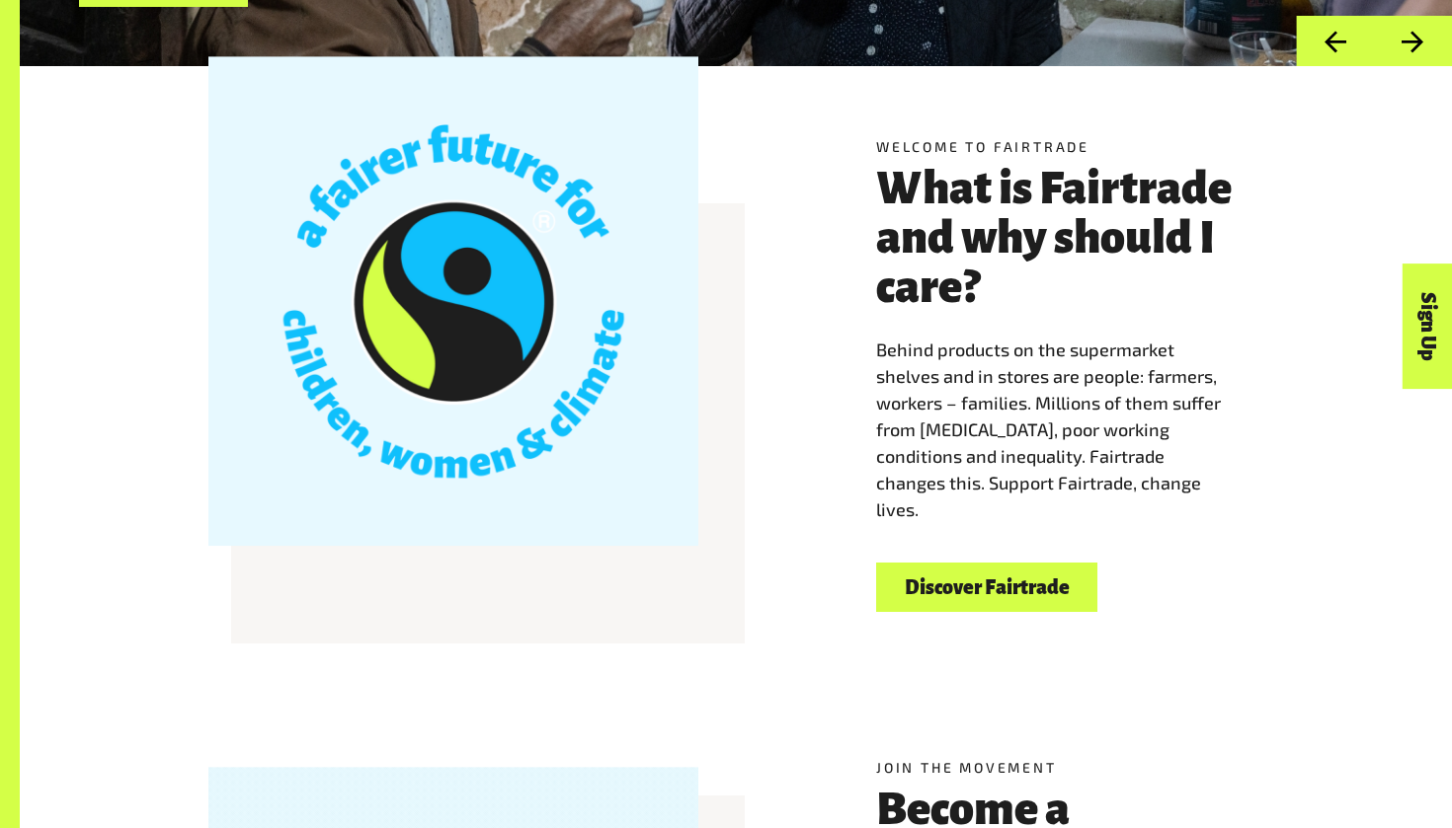
click at [999, 577] on link "Discover Fairtrade" at bounding box center [986, 588] width 221 height 50
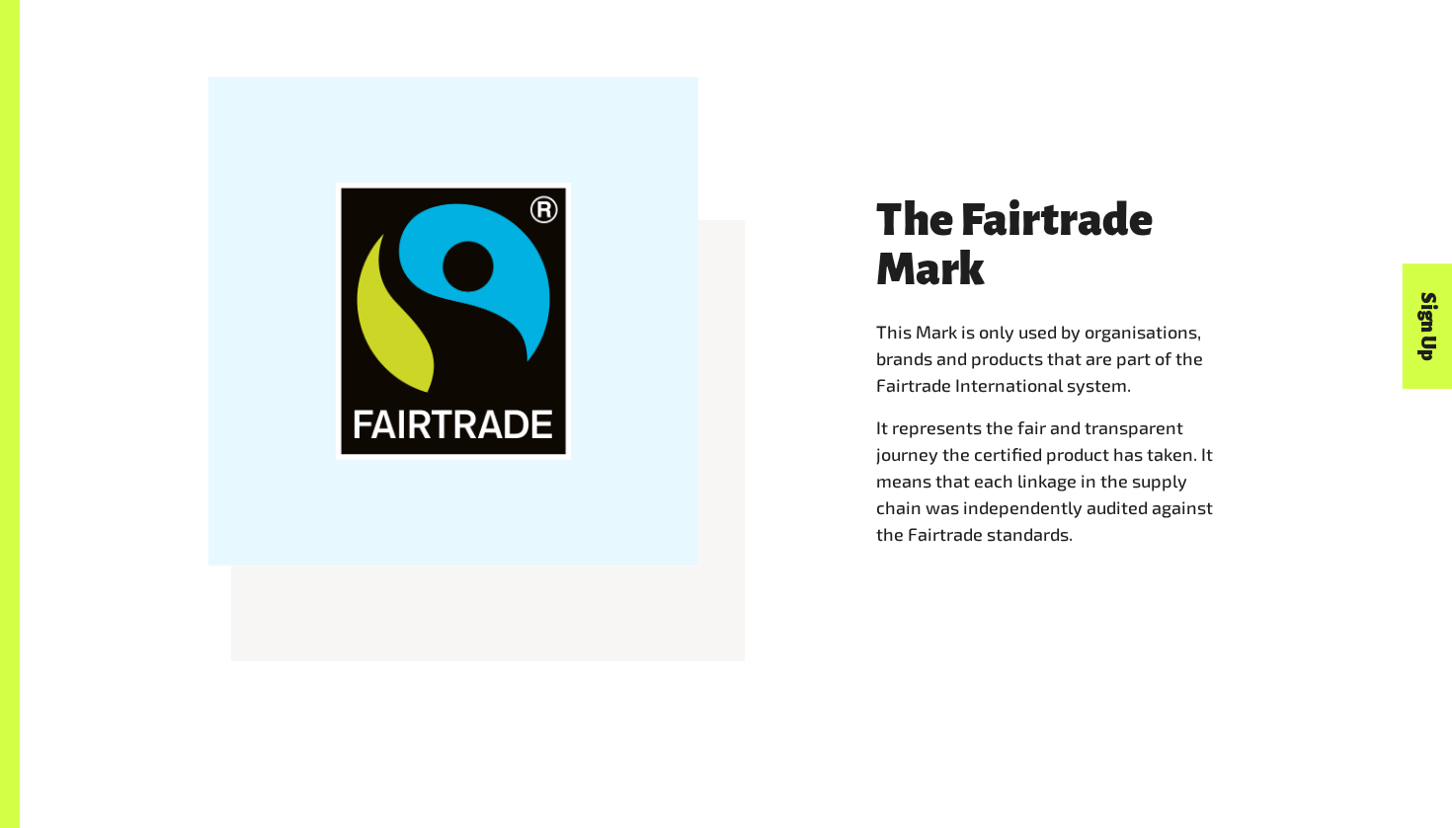
scroll to position [1794, 0]
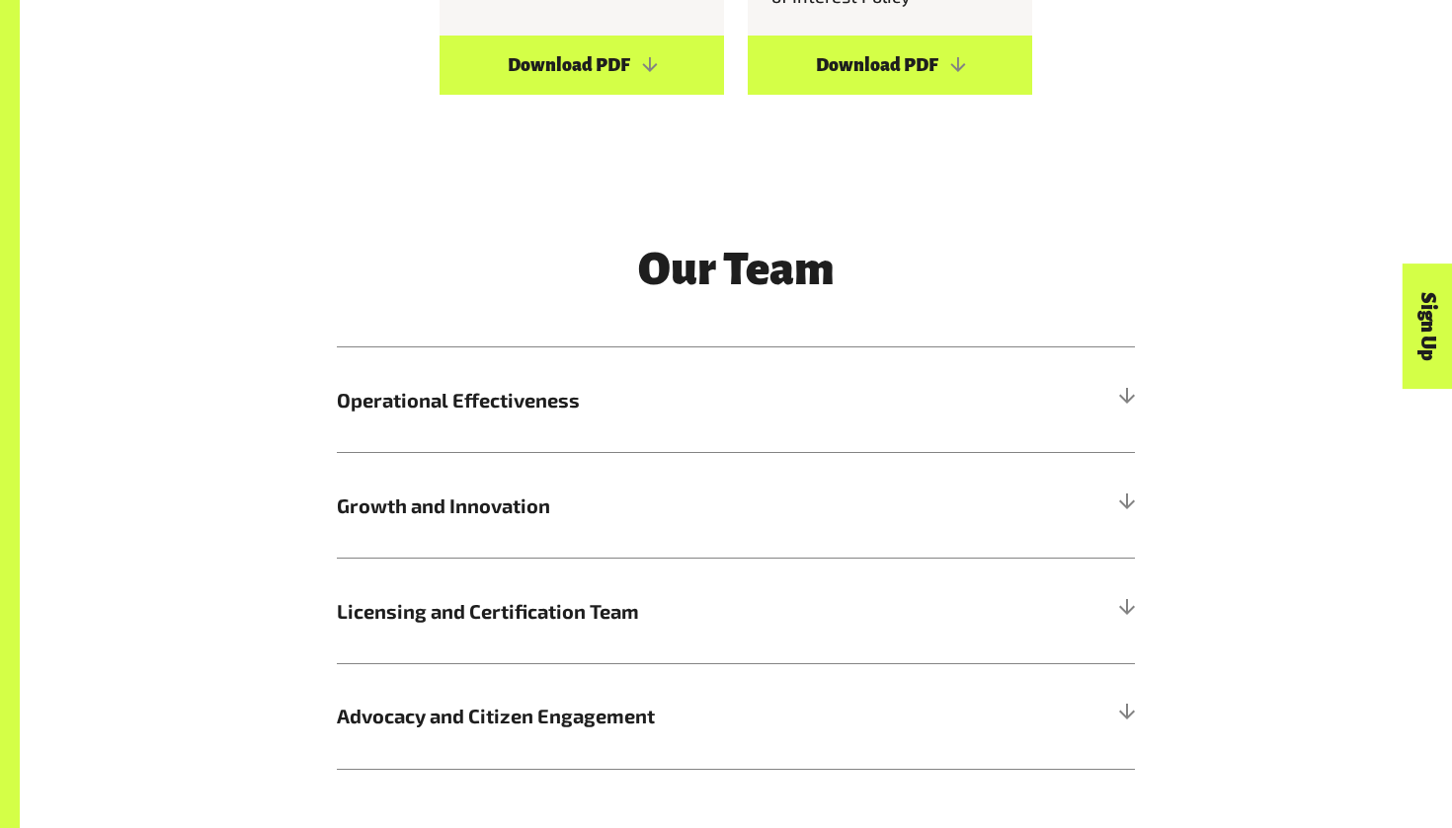
scroll to position [2172, 0]
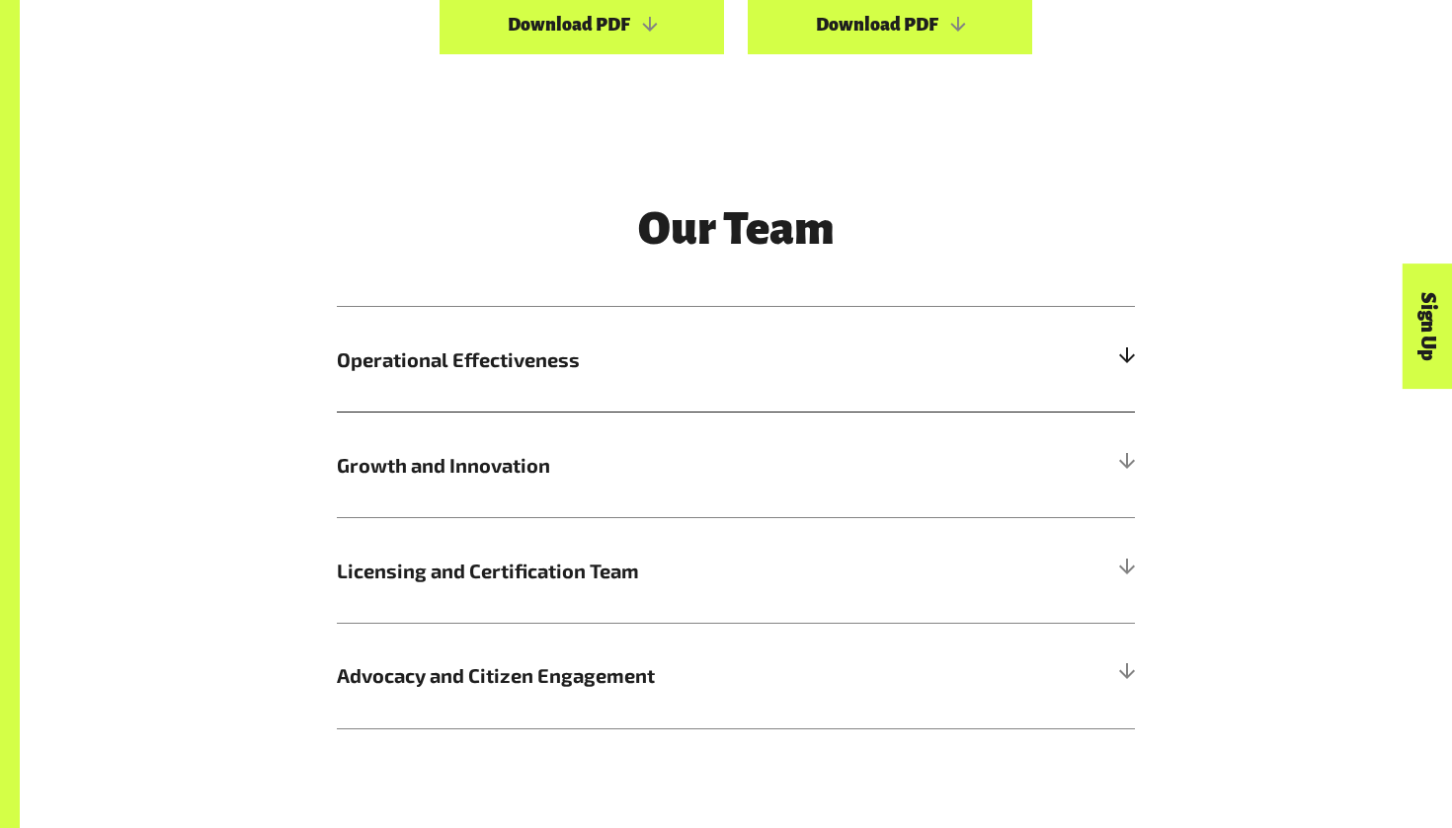
click at [606, 353] on span "Operational Effectiveness" at bounding box center [636, 360] width 598 height 30
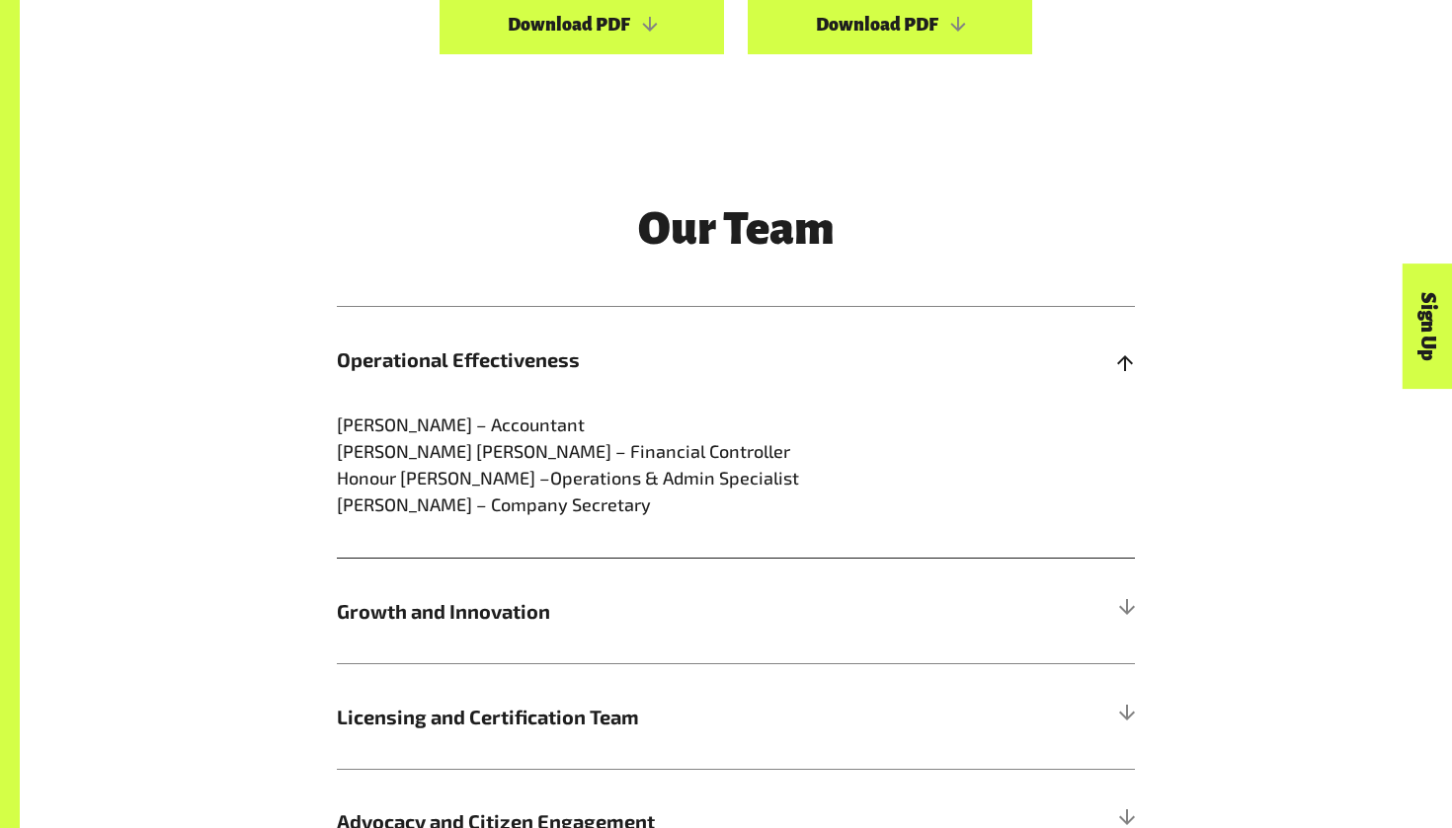
click at [606, 353] on span "Operational Effectiveness" at bounding box center [636, 360] width 598 height 30
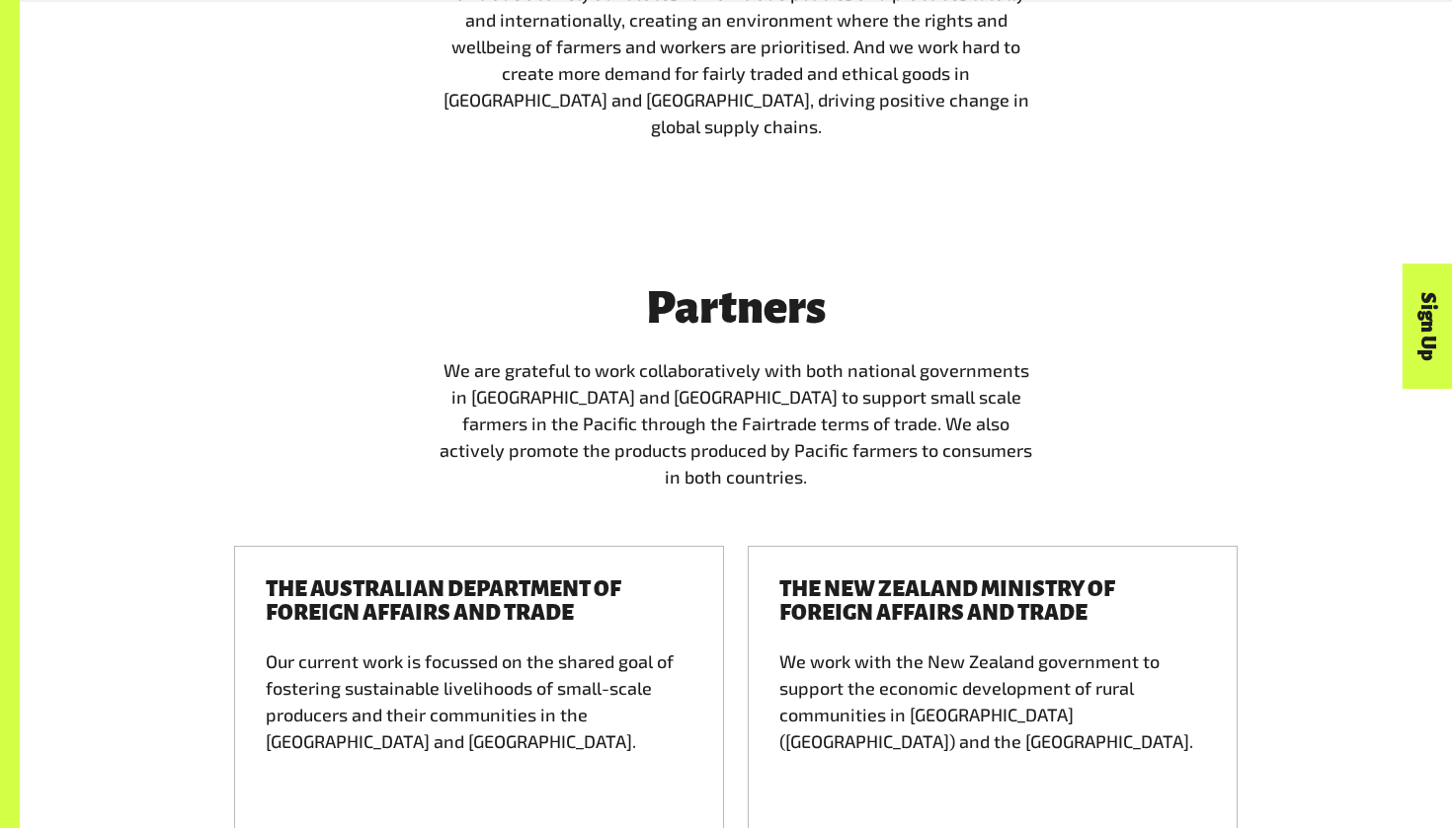
scroll to position [4270, 0]
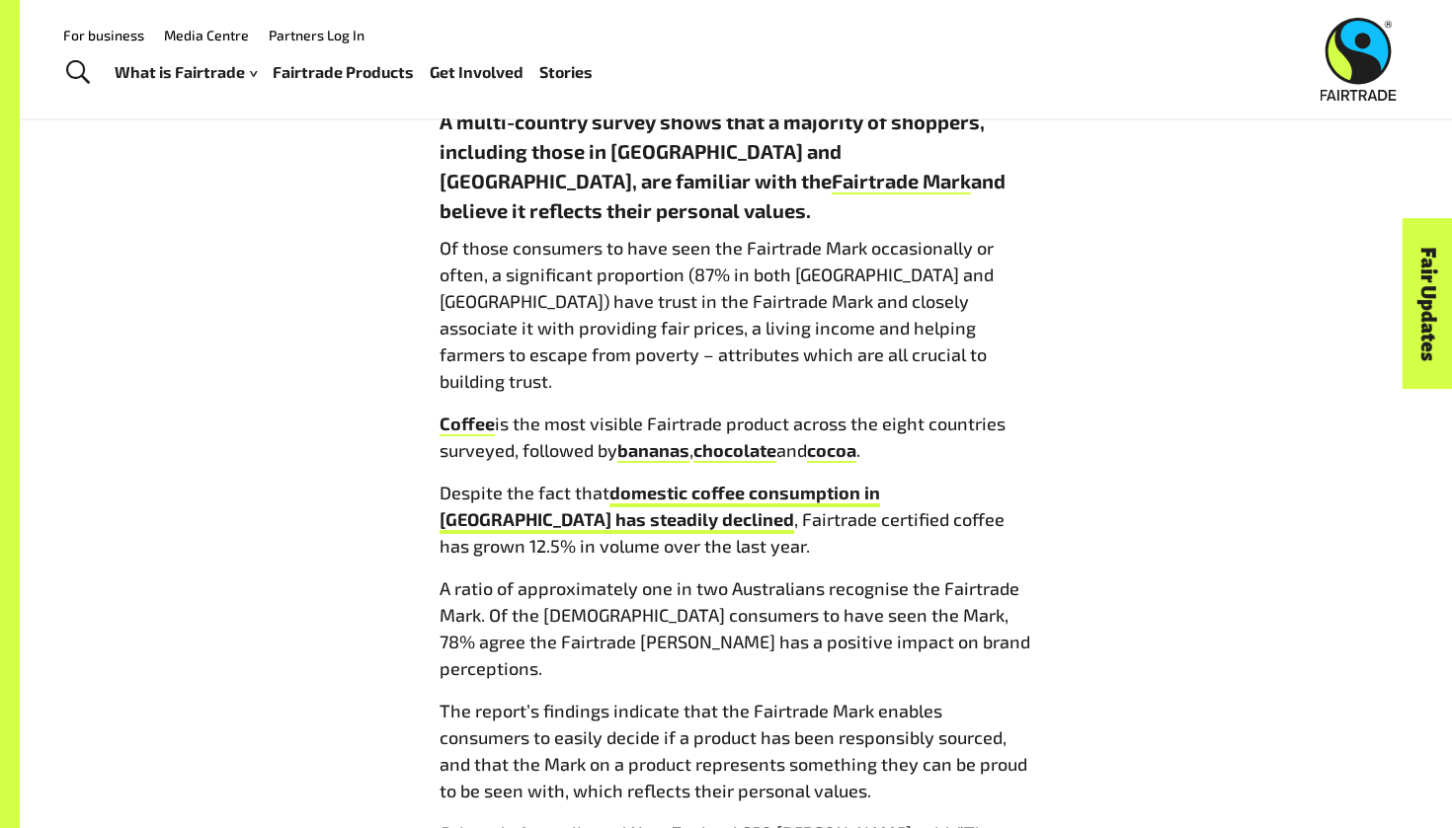
scroll to position [1085, 0]
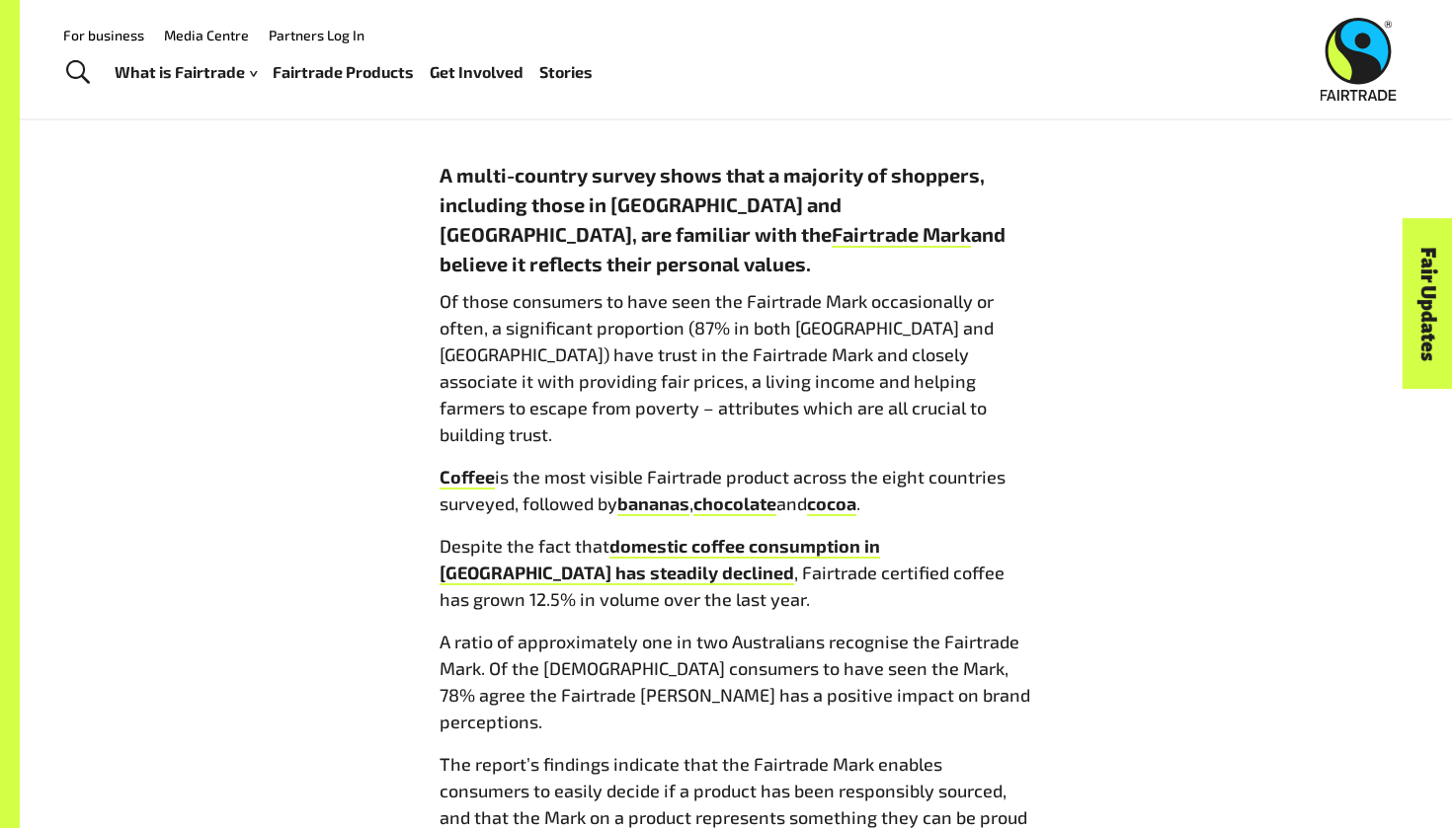
click at [448, 288] on p "Of those consumers to have seen the Fairtrade Mark occasionally or often, a sig…" at bounding box center [735, 368] width 592 height 160
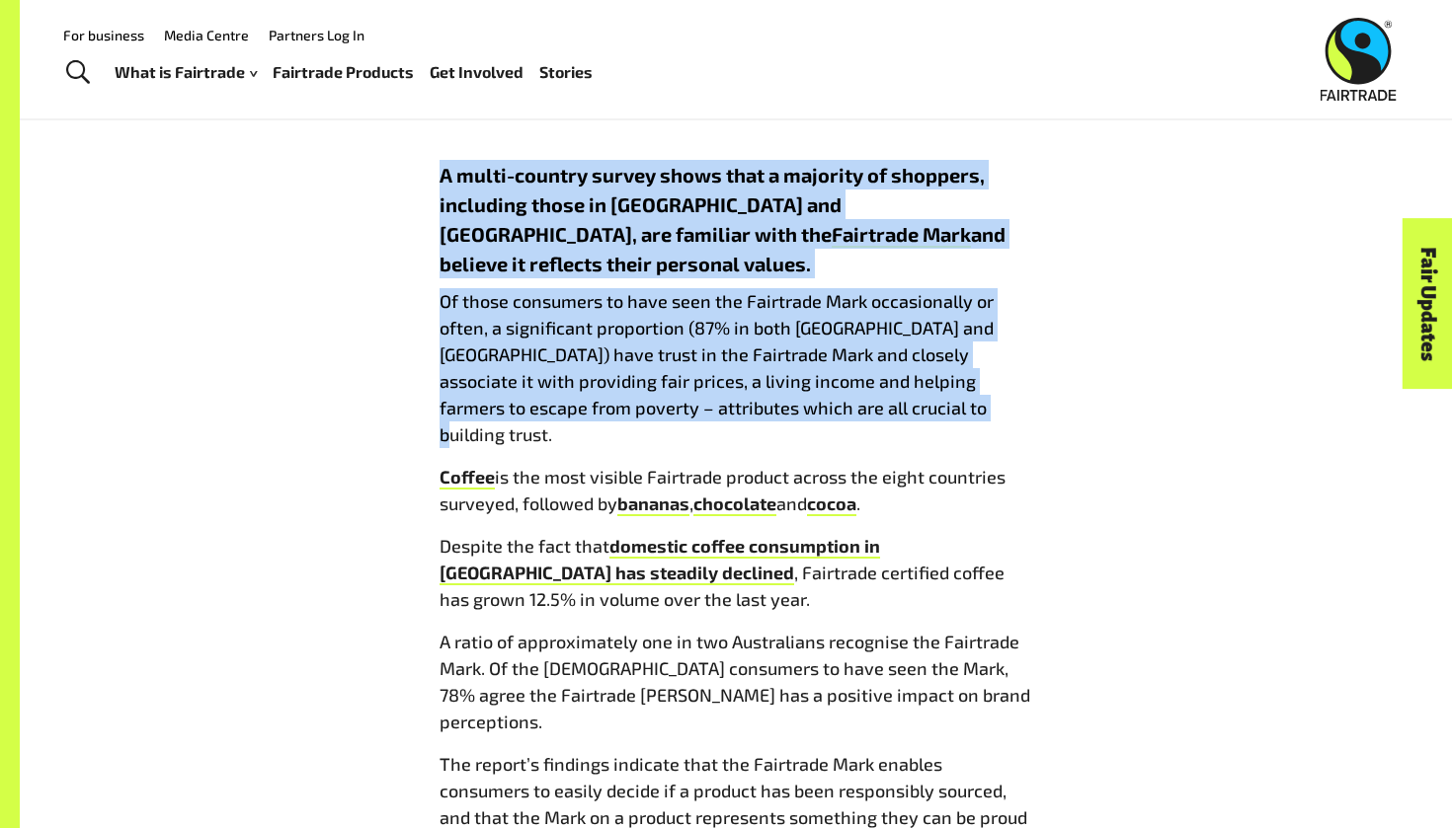
drag, startPoint x: 437, startPoint y: 170, endPoint x: 855, endPoint y: 371, distance: 463.7
click at [855, 371] on div "Fair Prices, Living Income & Improving Farmer Livelihoods: Consumers See Fairtr…" at bounding box center [736, 766] width 616 height 2129
copy div "A multi-country survey shows that a majority of shoppers, including those in [G…"
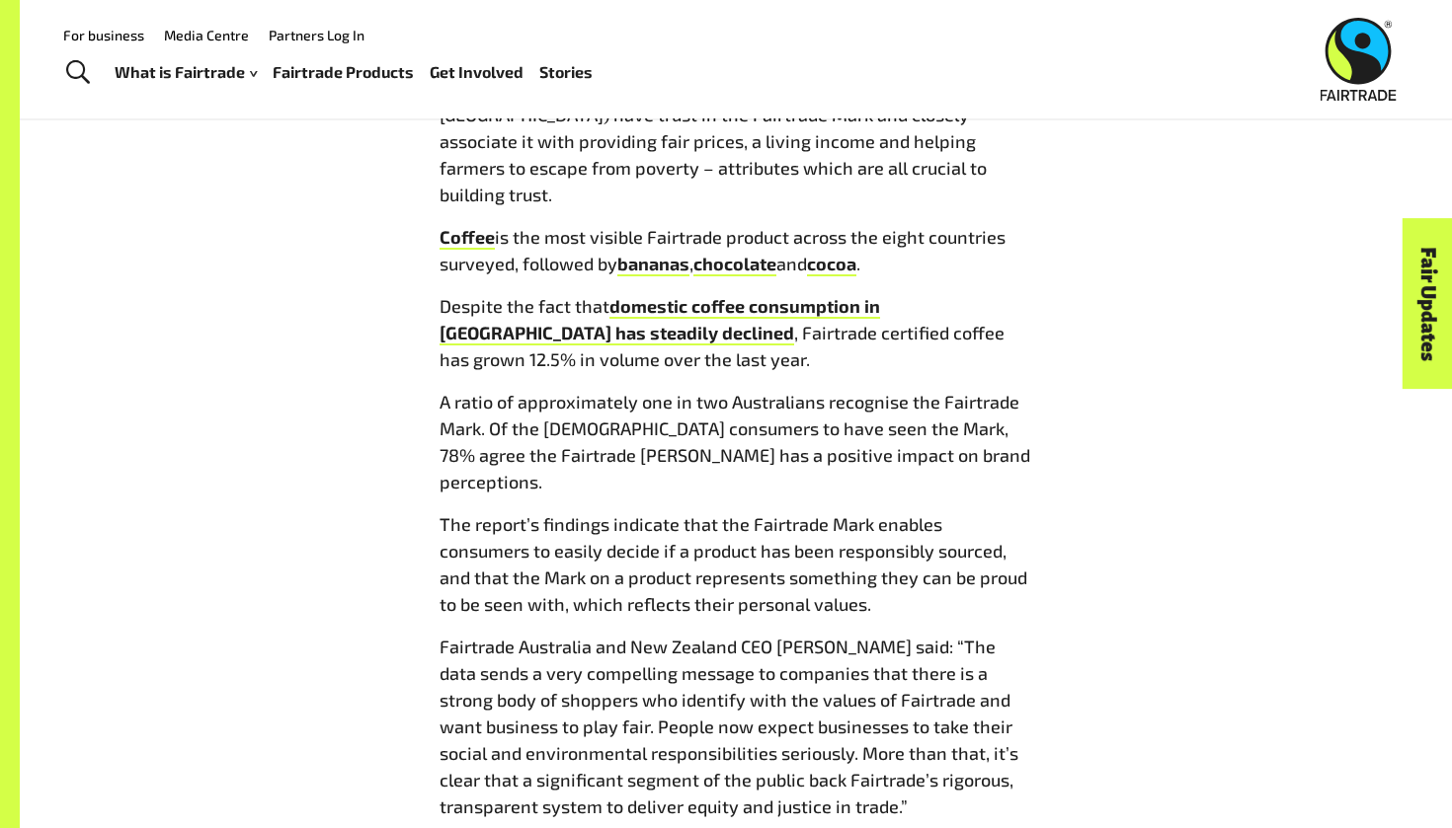
scroll to position [1276, 0]
